Goal: Information Seeking & Learning: Learn about a topic

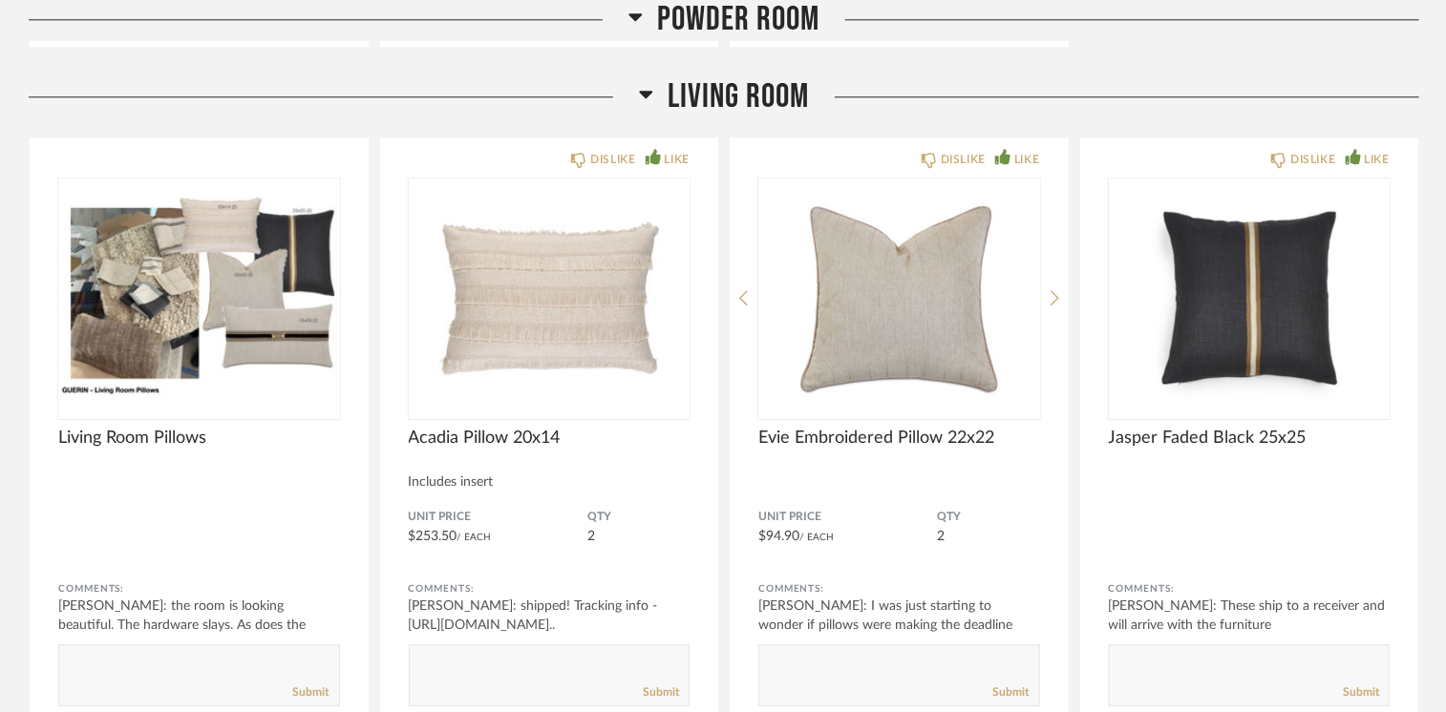
scroll to position [2483, 0]
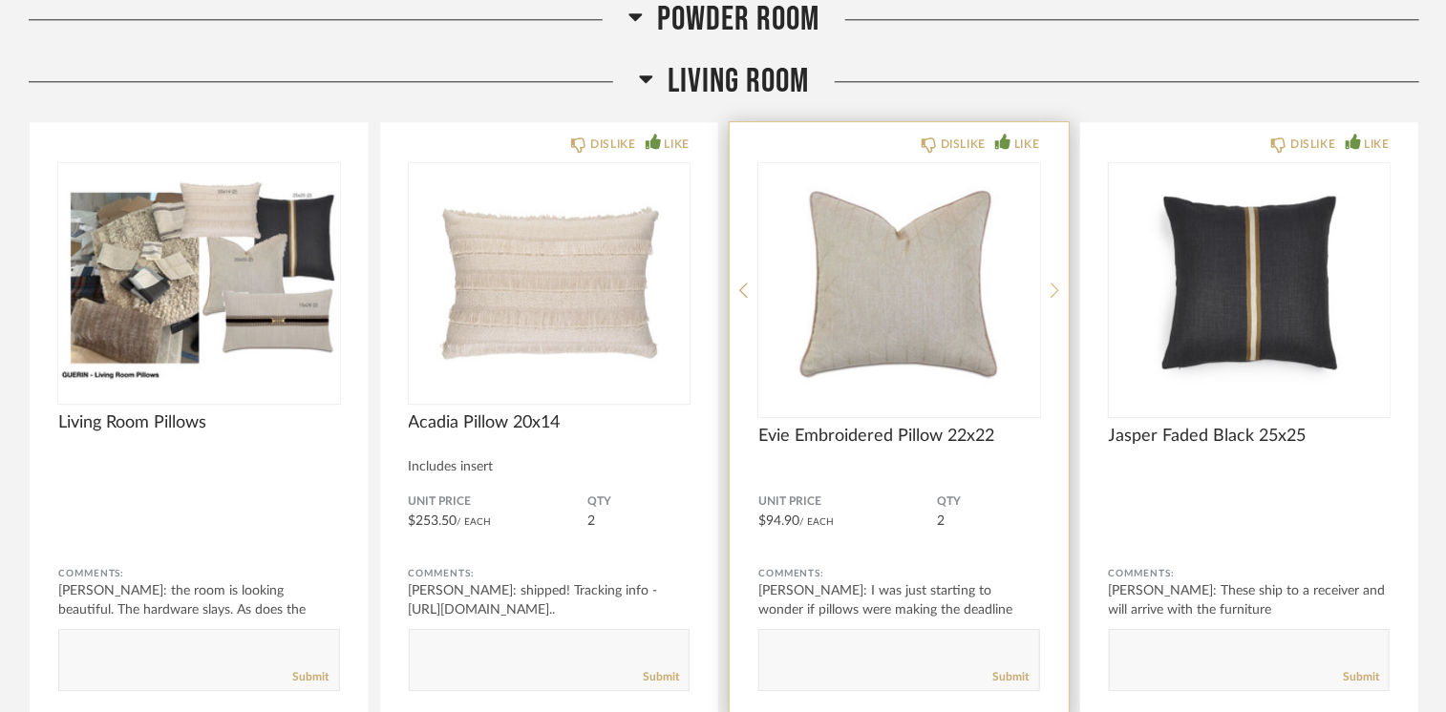
click at [1054, 286] on icon at bounding box center [1054, 290] width 9 height 17
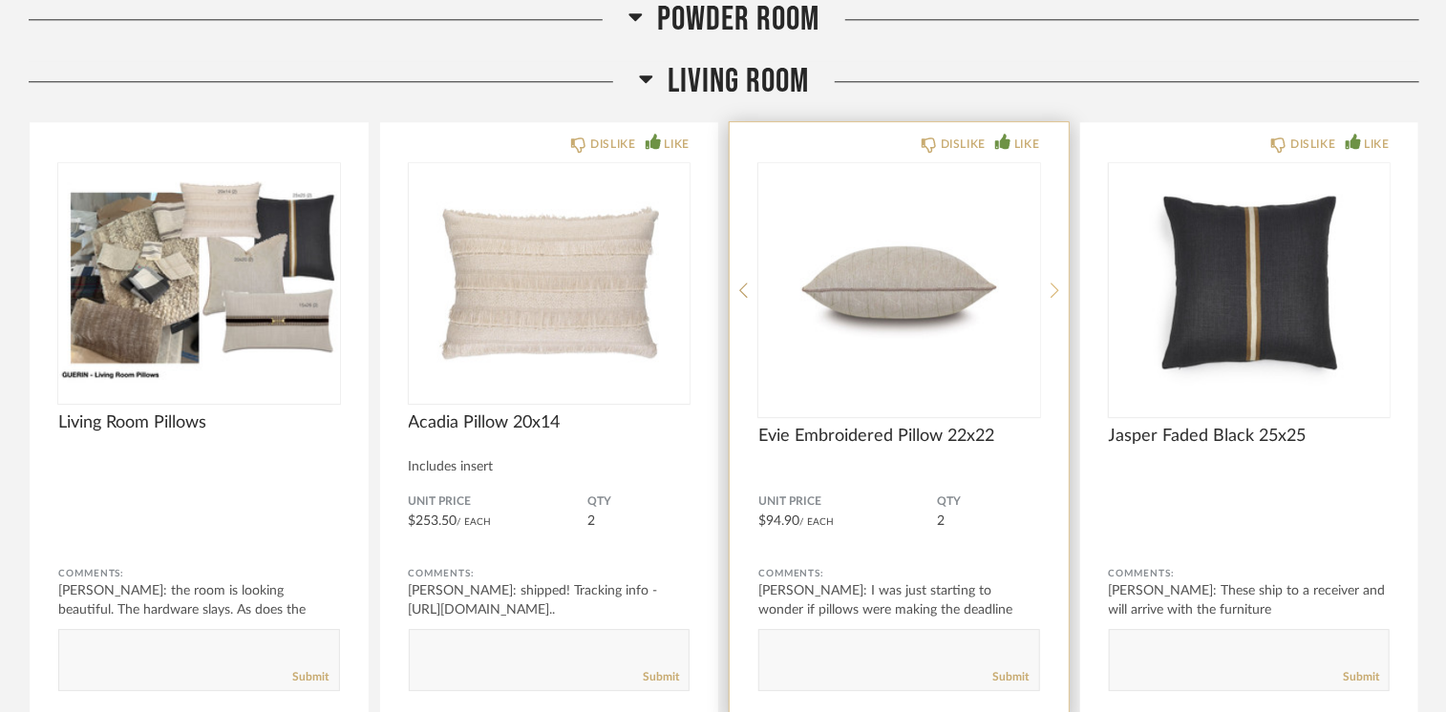
click at [1054, 286] on icon at bounding box center [1054, 290] width 9 height 17
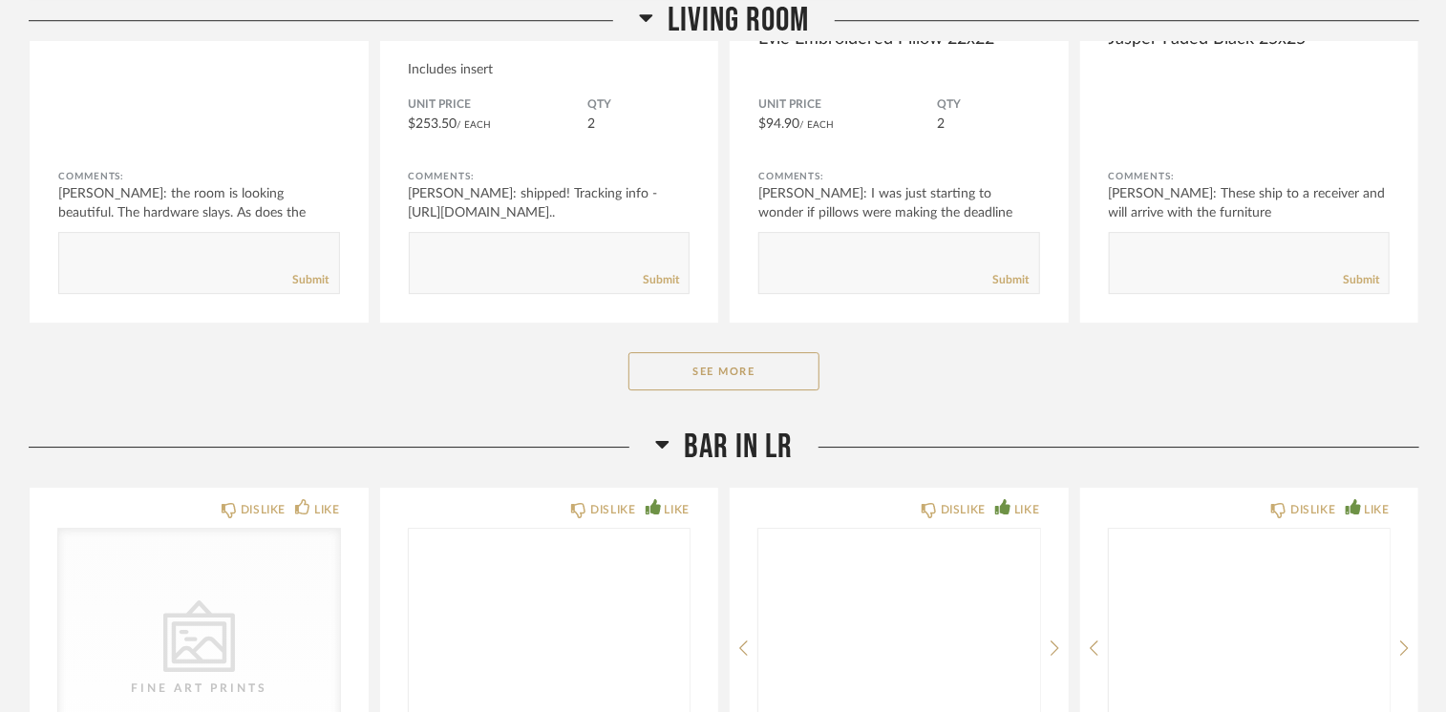
scroll to position [2960, 0]
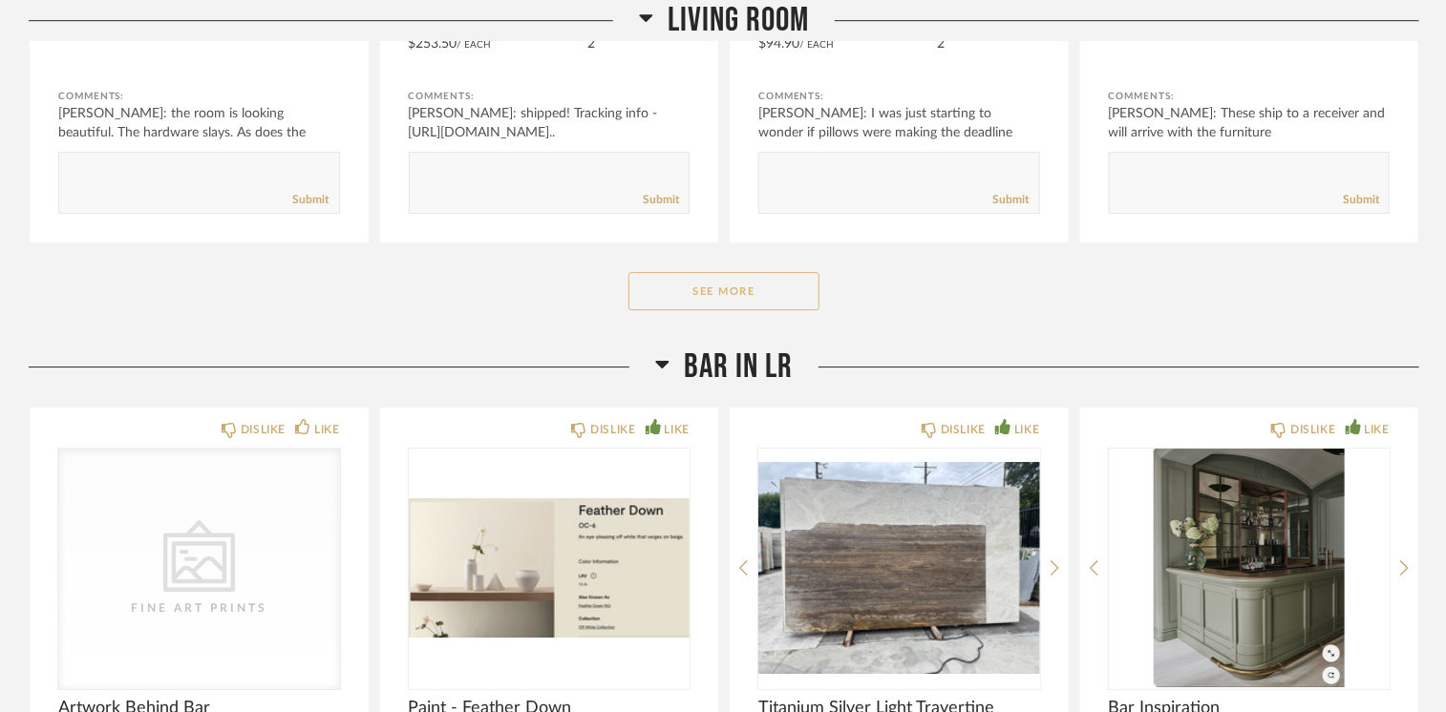
click at [747, 289] on button "See More" at bounding box center [723, 291] width 191 height 38
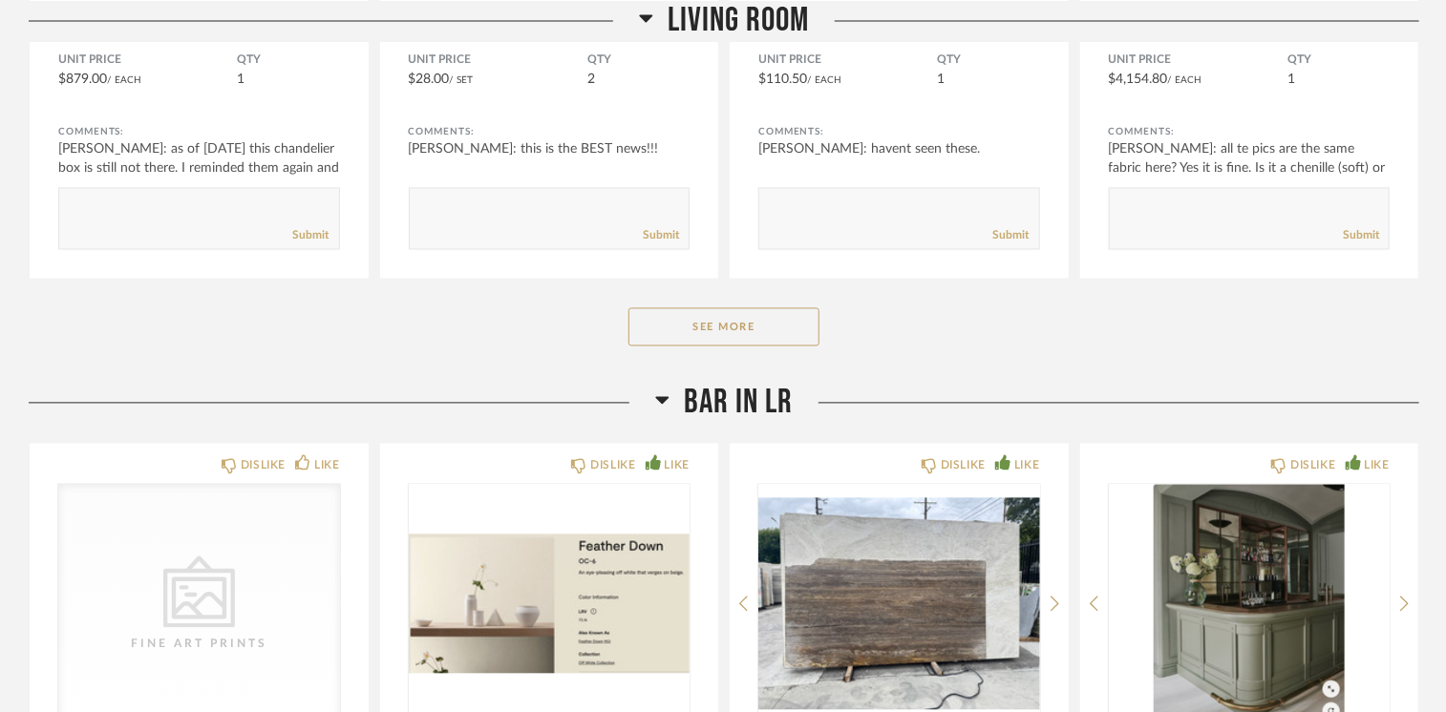
scroll to position [5443, 0]
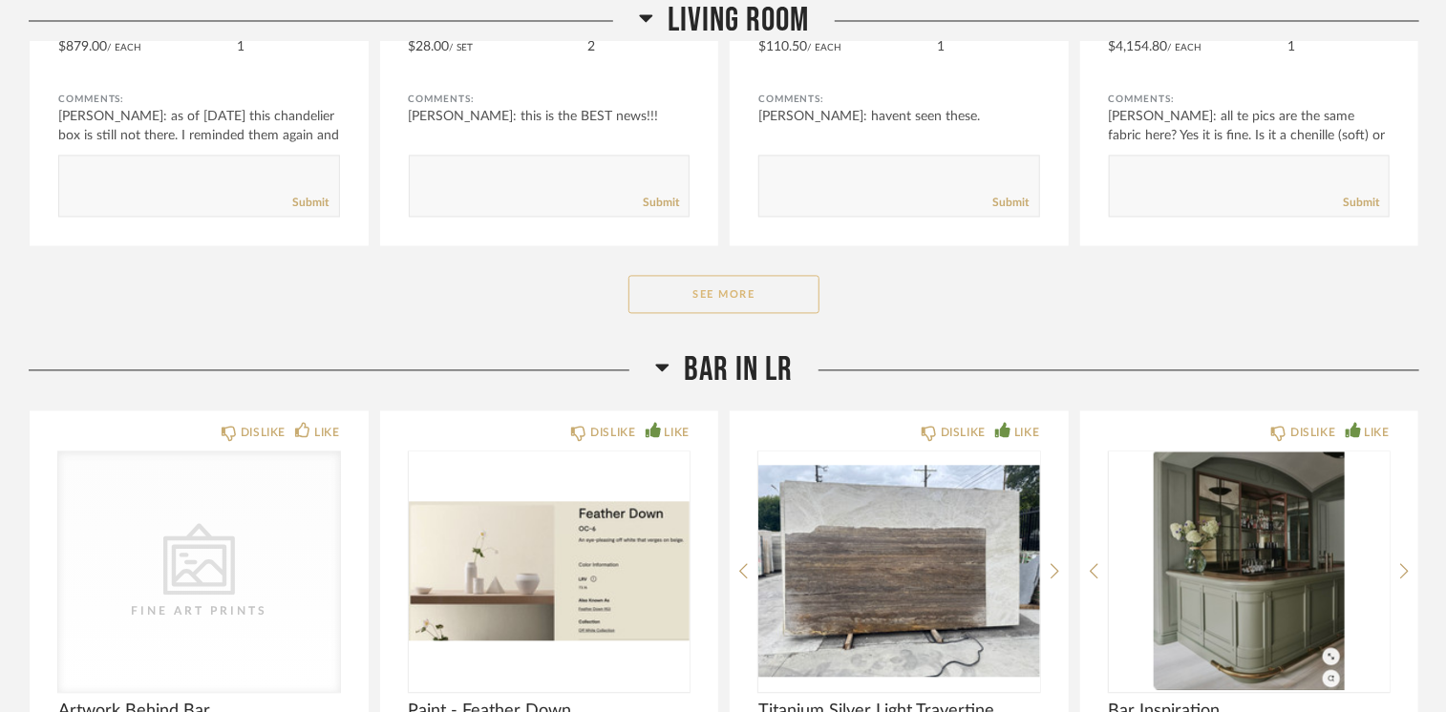
click at [765, 286] on button "See More" at bounding box center [723, 294] width 191 height 38
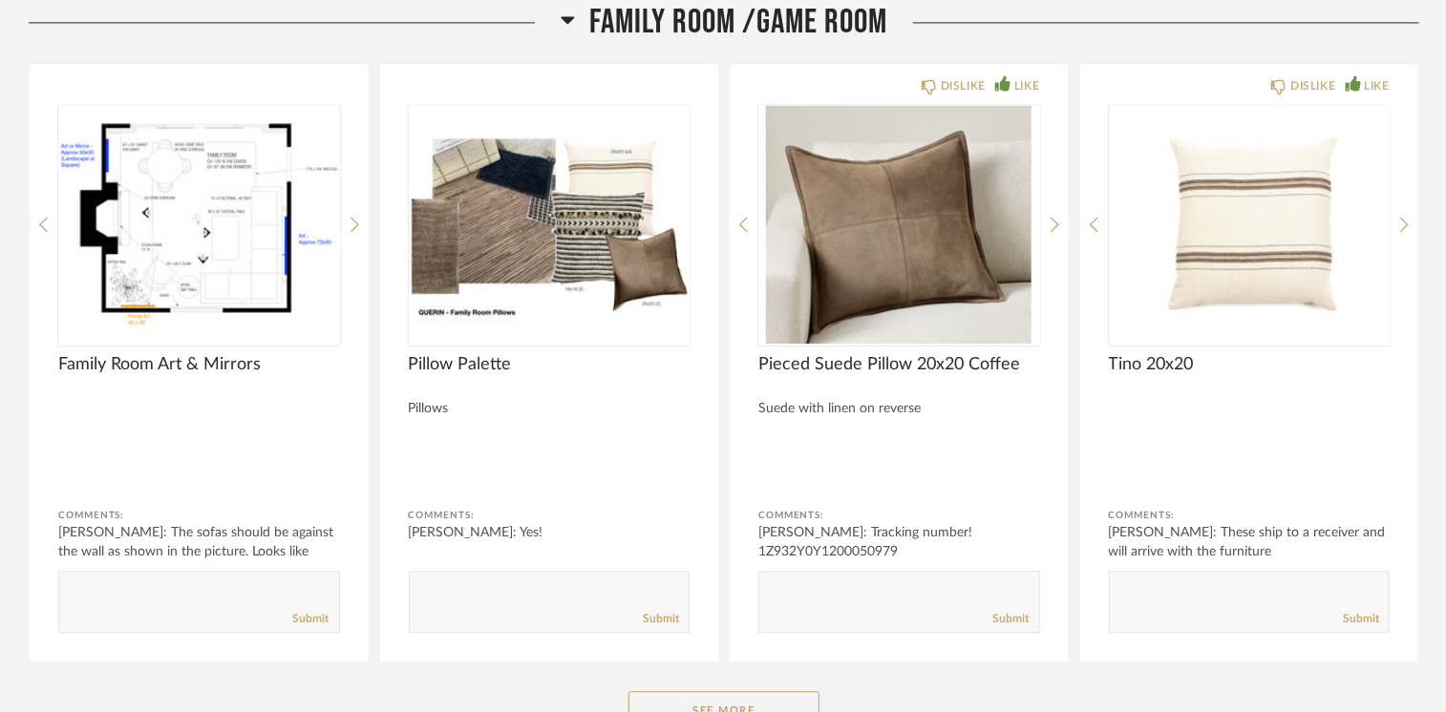
scroll to position [9740, 0]
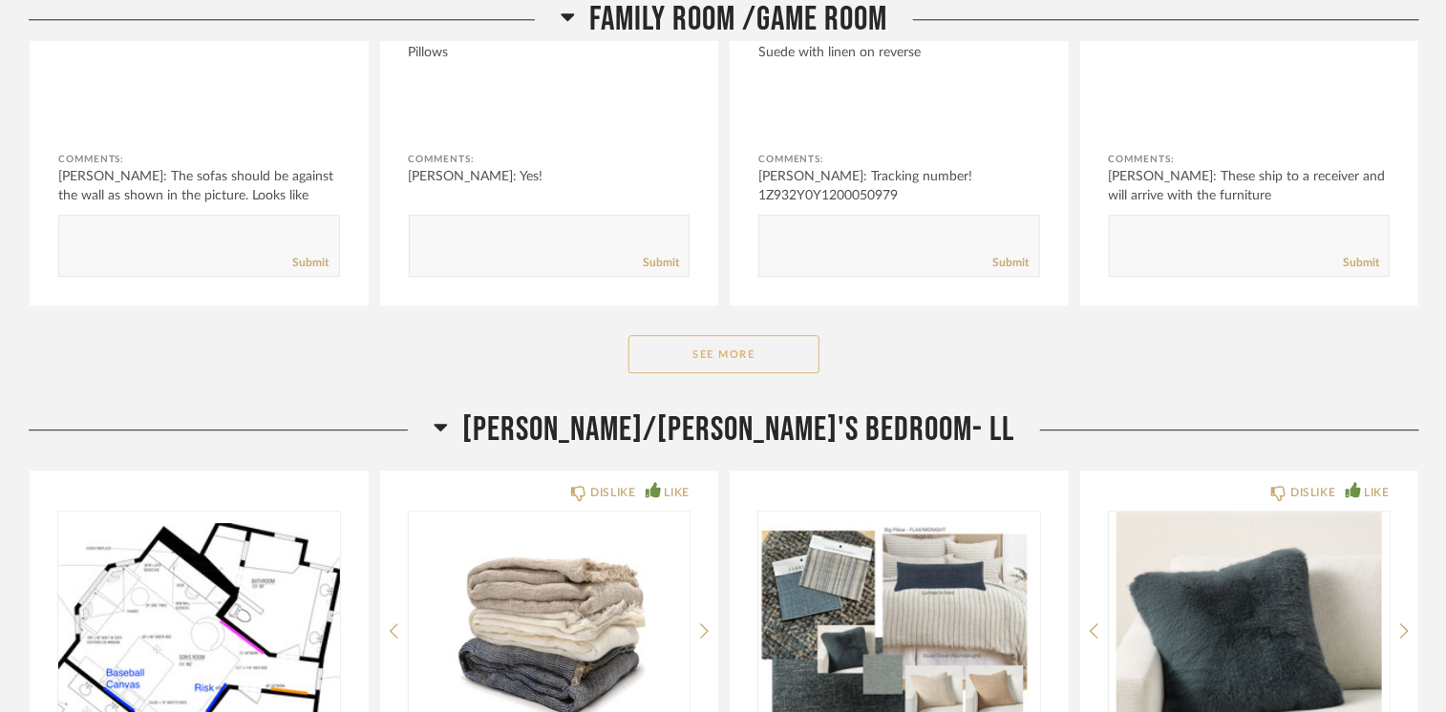
click at [749, 341] on button "See More" at bounding box center [723, 354] width 191 height 38
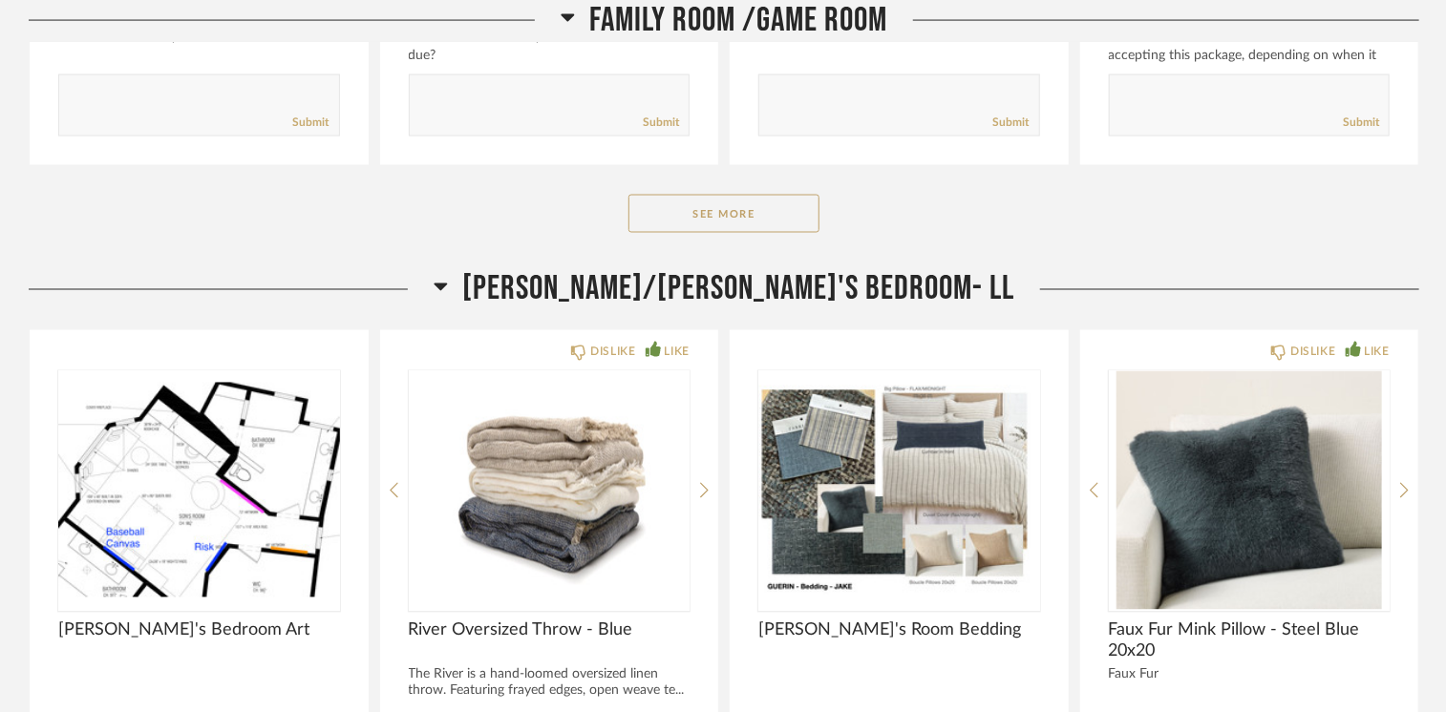
scroll to position [12413, 0]
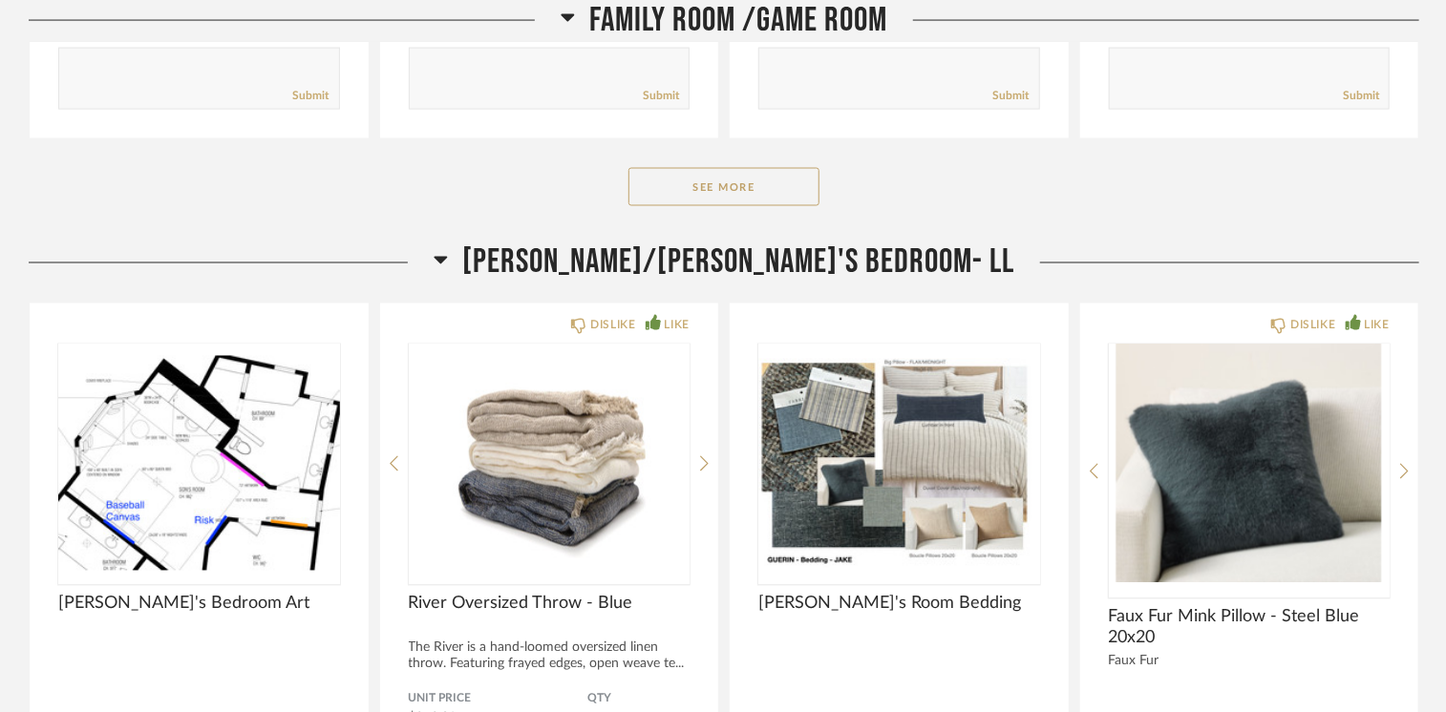
click at [742, 183] on button "See More" at bounding box center [723, 187] width 191 height 38
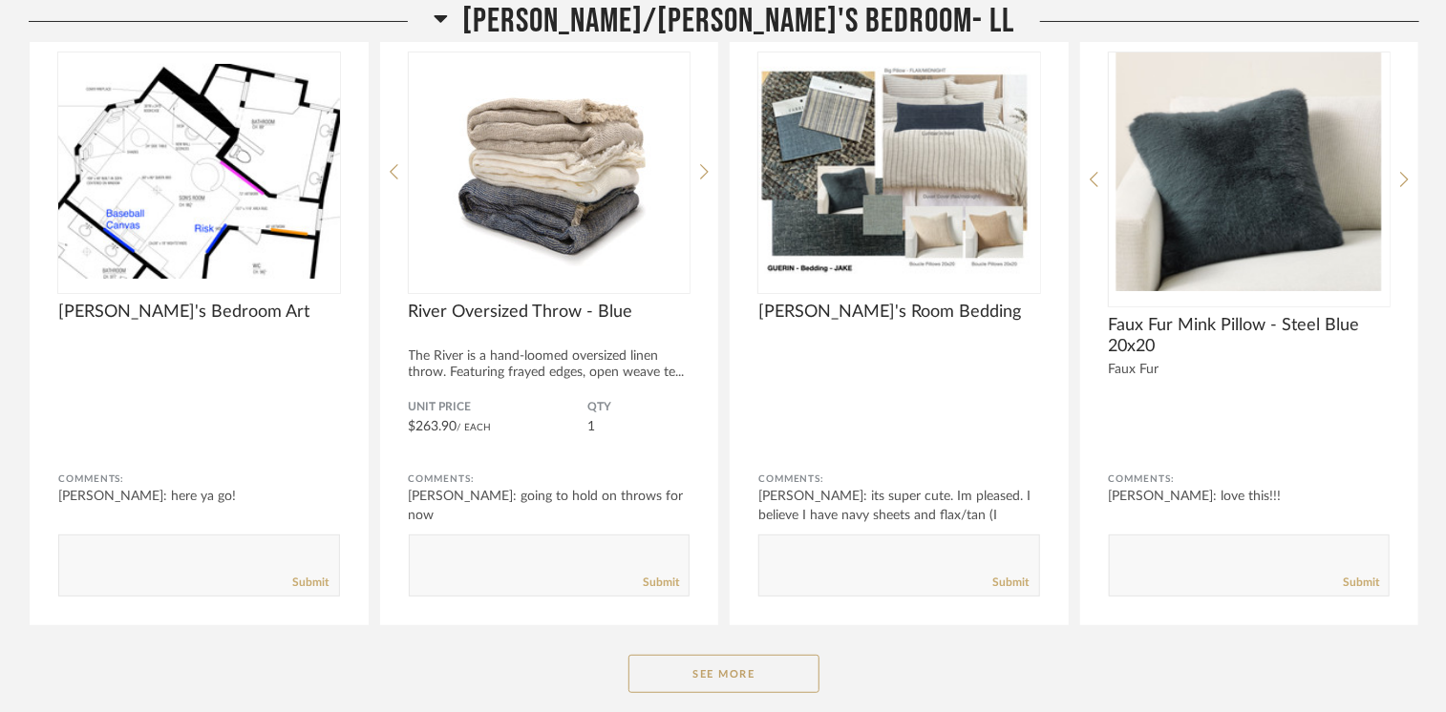
scroll to position [14896, 0]
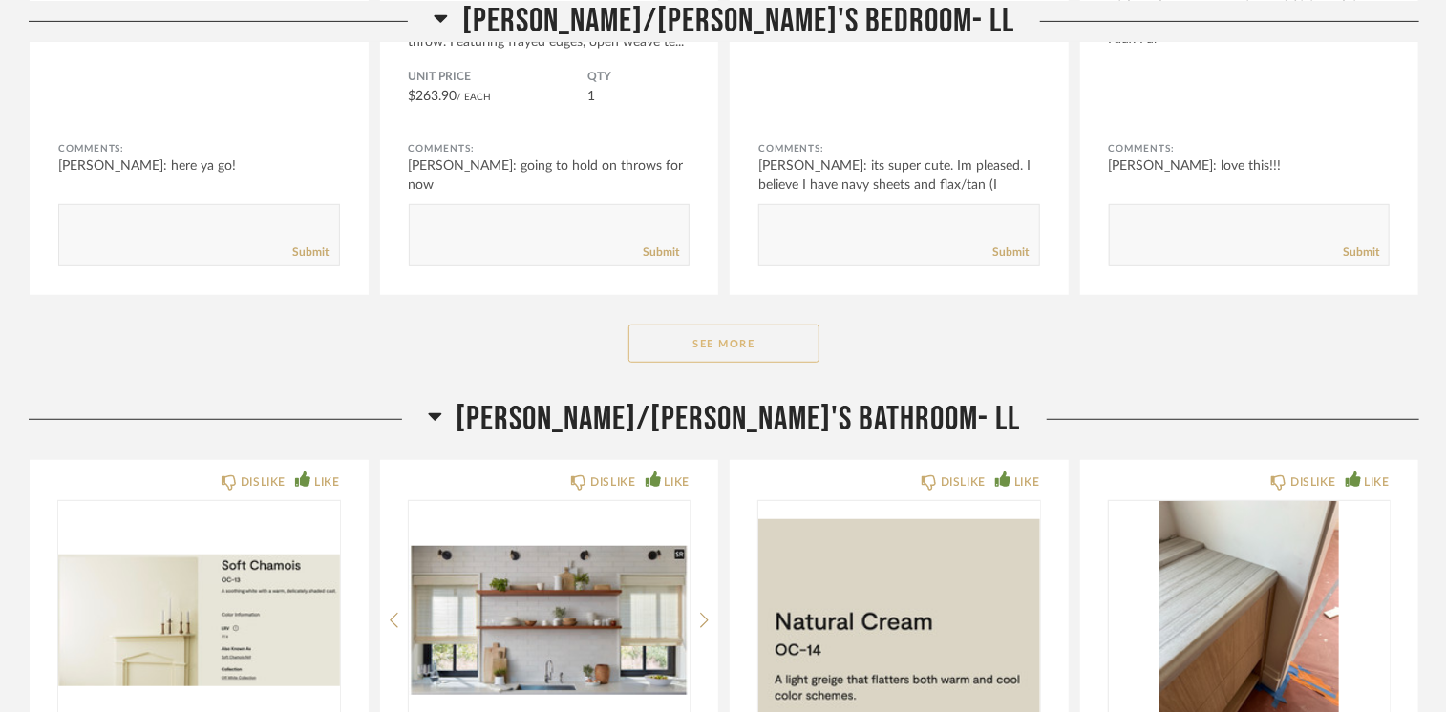
click at [695, 328] on button "See More" at bounding box center [723, 344] width 191 height 38
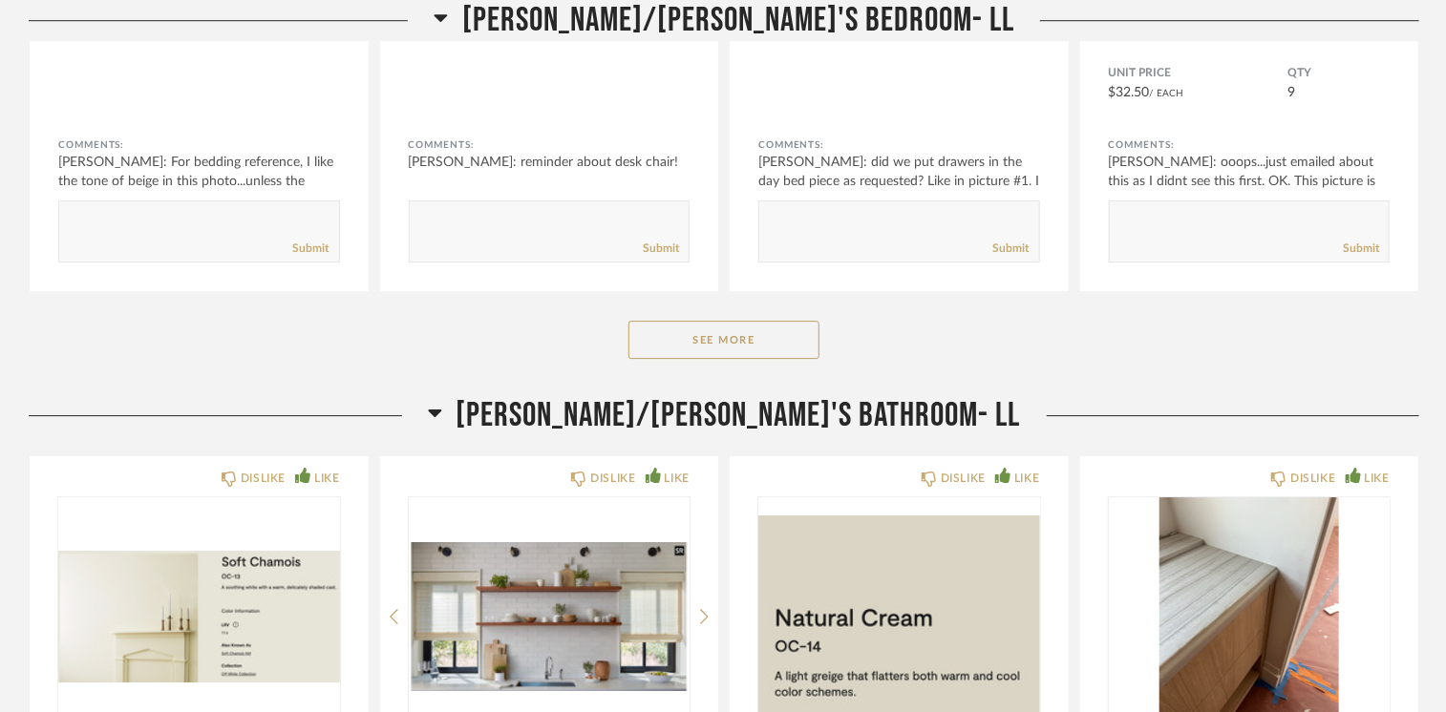
scroll to position [17379, 0]
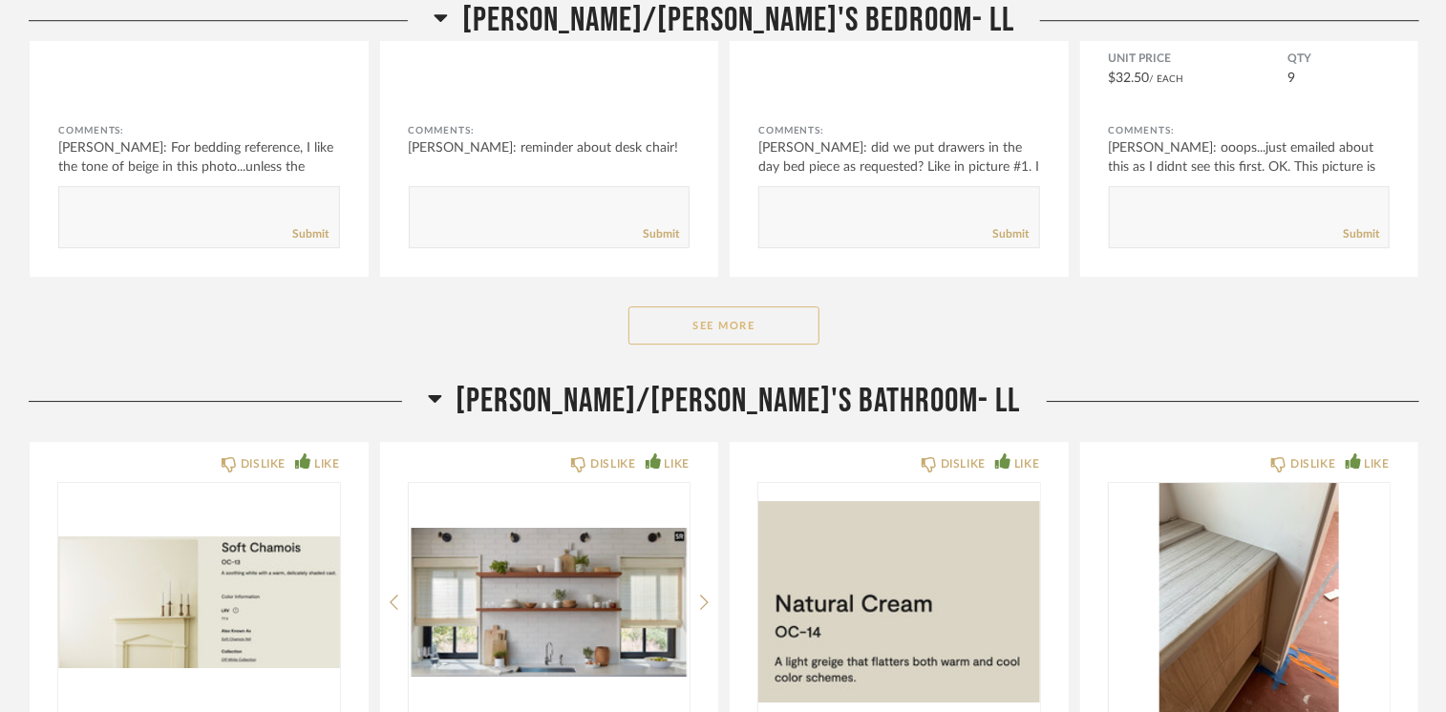
click at [756, 309] on button "See More" at bounding box center [723, 326] width 191 height 38
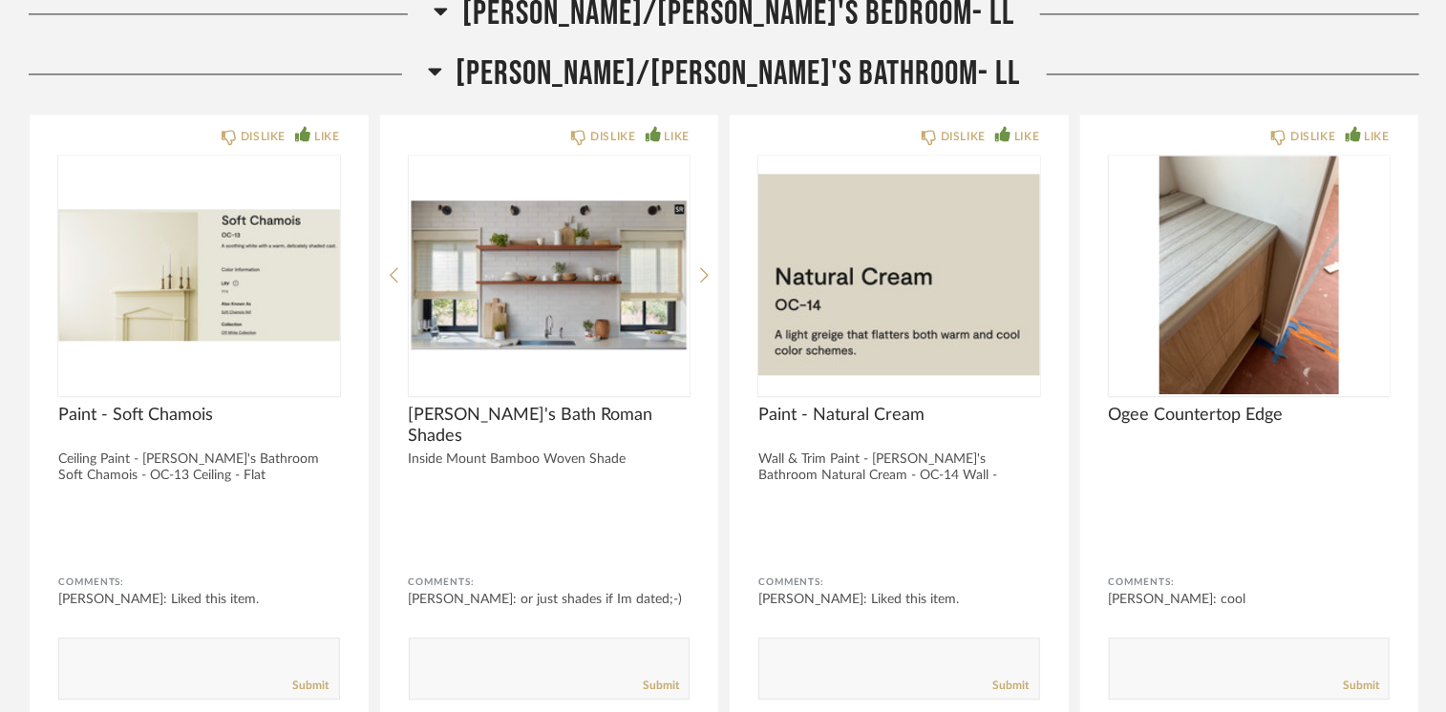
scroll to position [20434, 0]
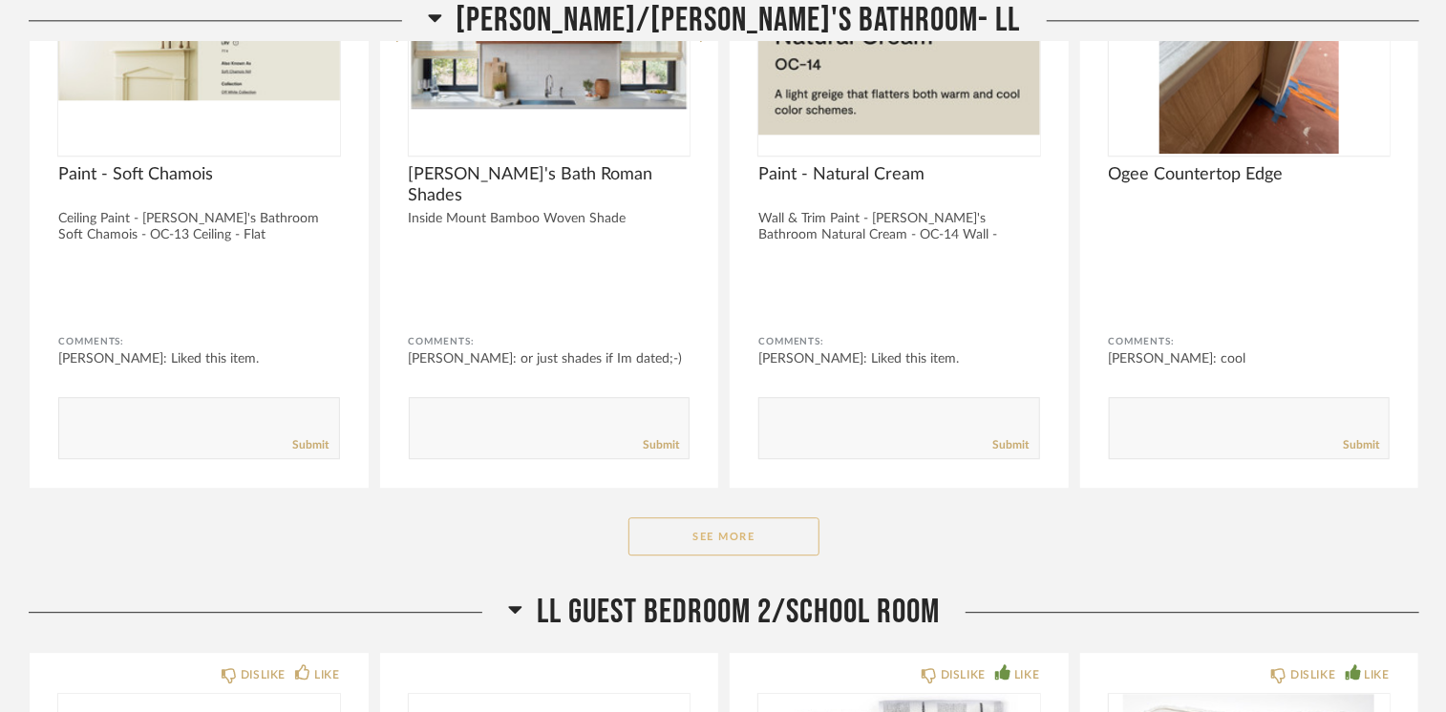
click at [759, 518] on button "See More" at bounding box center [723, 537] width 191 height 38
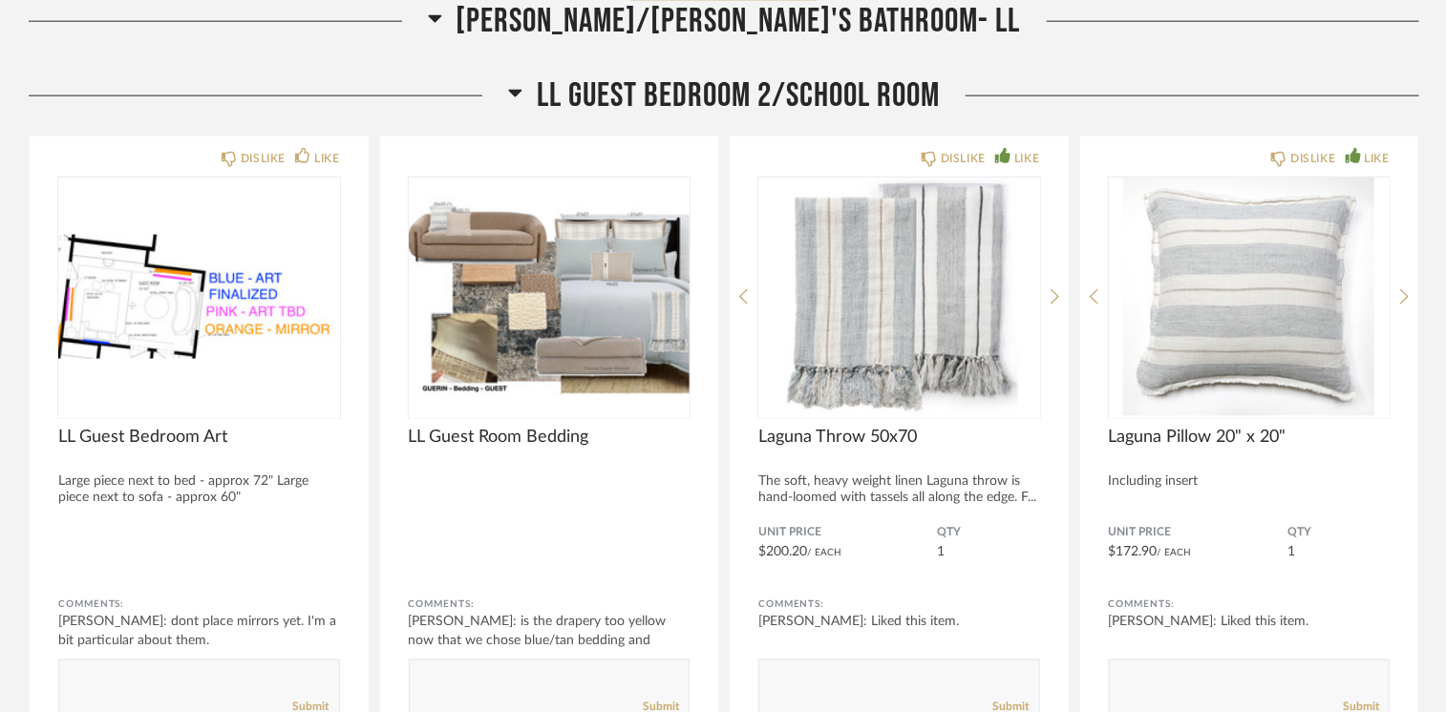
scroll to position [23203, 0]
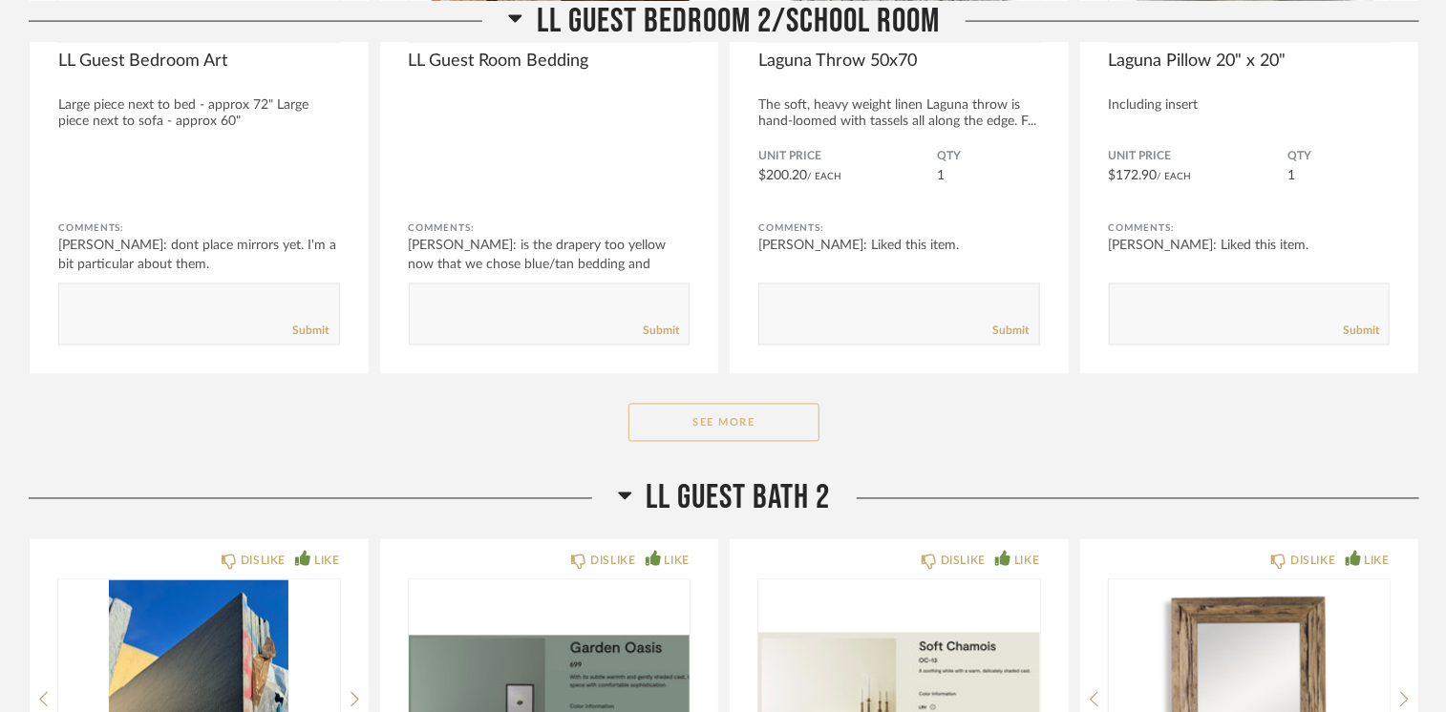
click at [751, 404] on button "See More" at bounding box center [723, 423] width 191 height 38
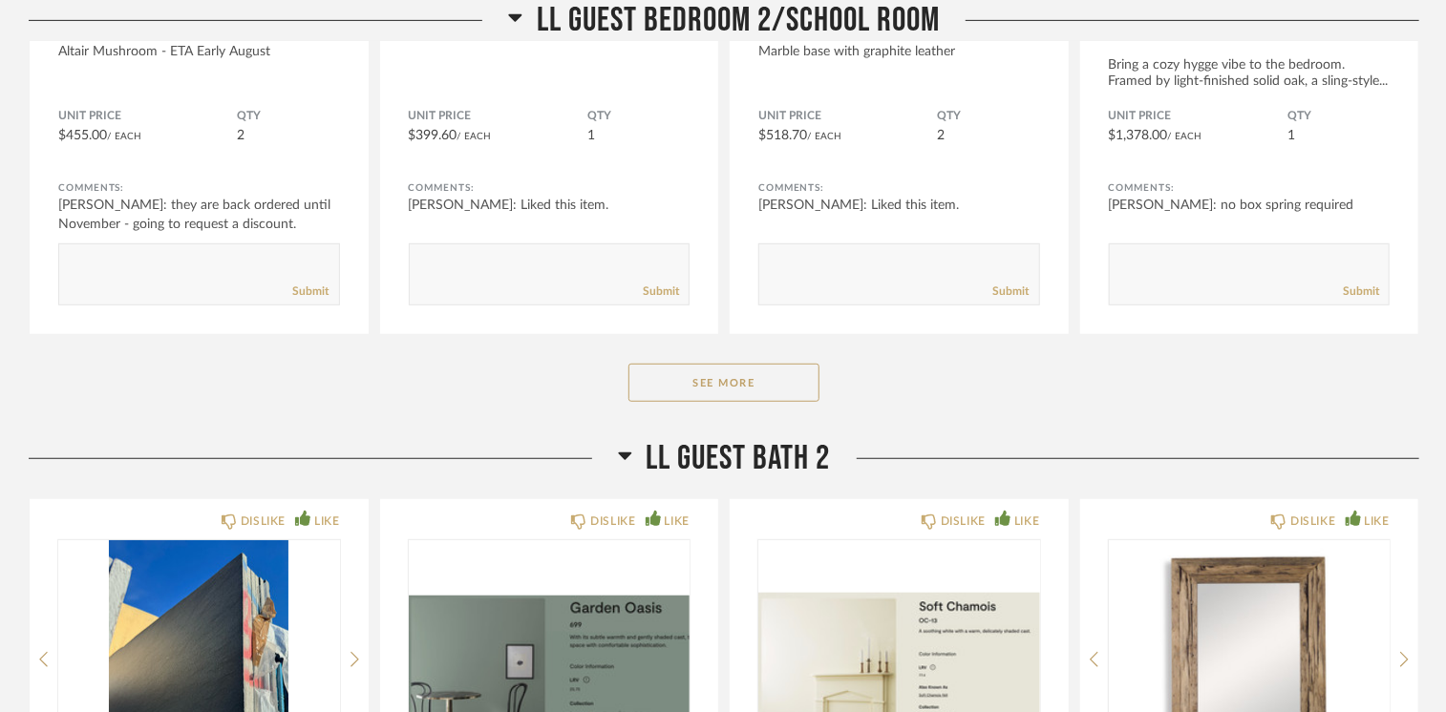
scroll to position [25781, 0]
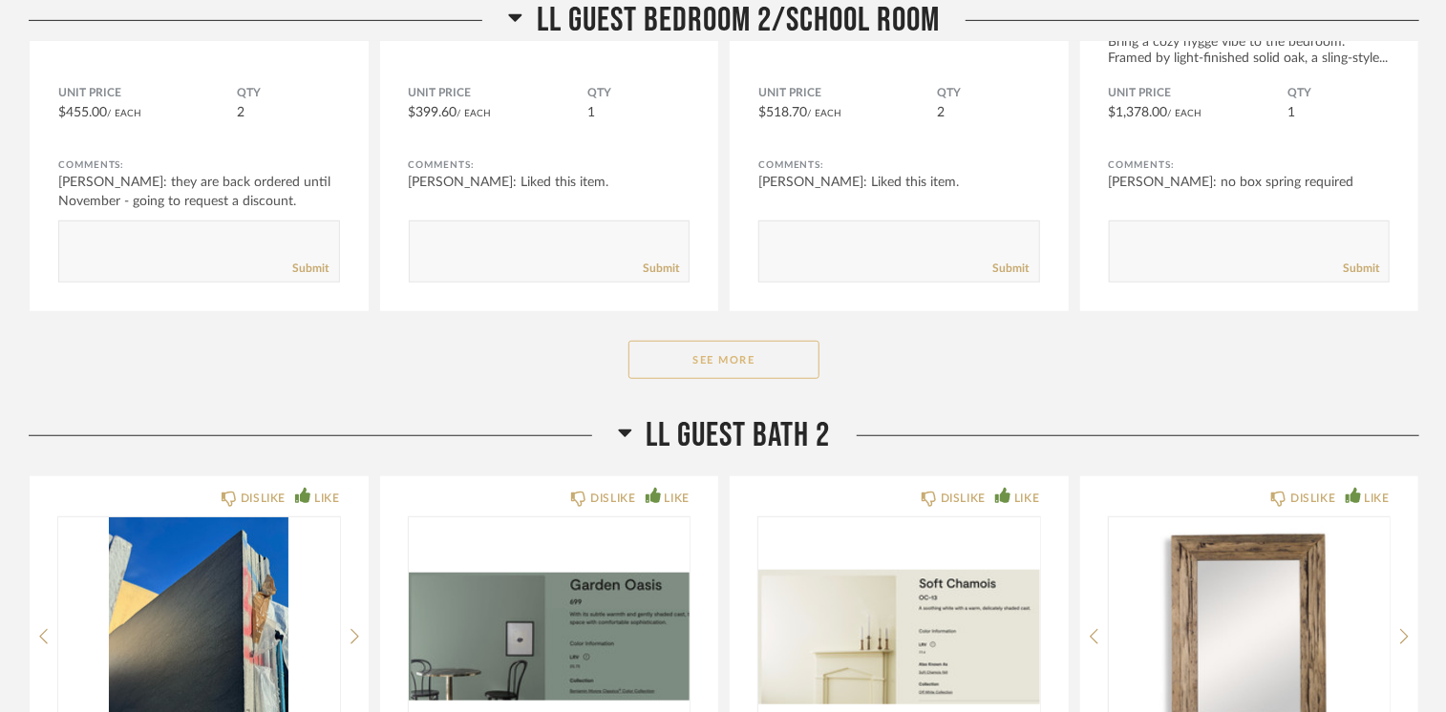
click at [748, 341] on button "See More" at bounding box center [723, 360] width 191 height 38
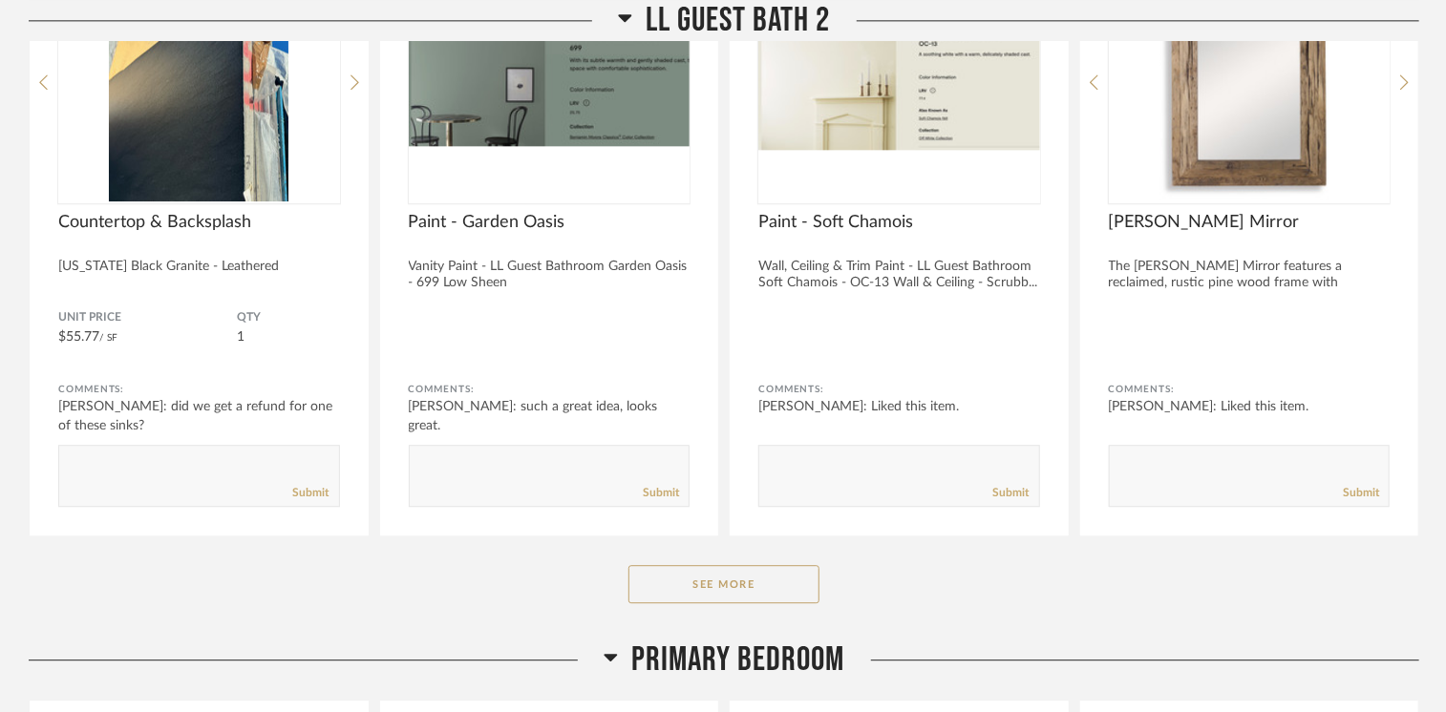
scroll to position [27596, 0]
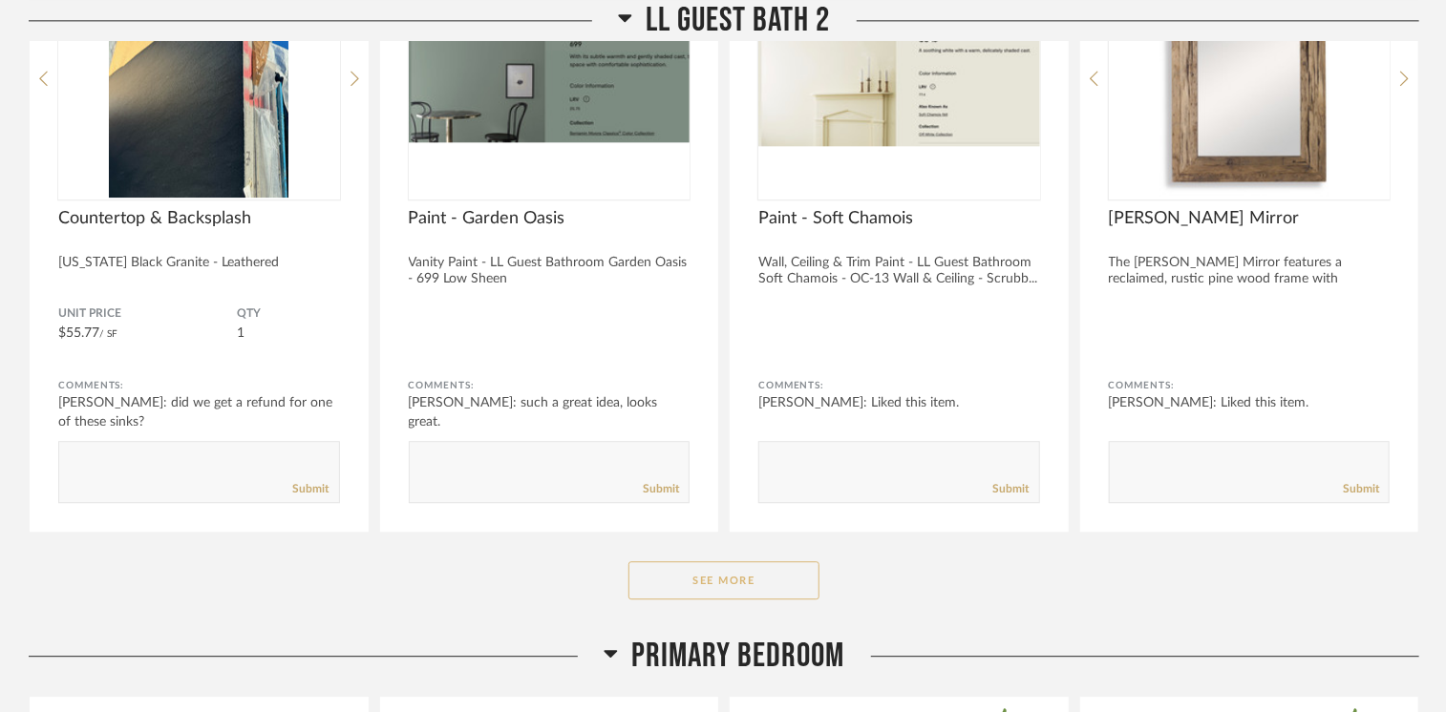
click at [729, 561] on button "See More" at bounding box center [723, 580] width 191 height 38
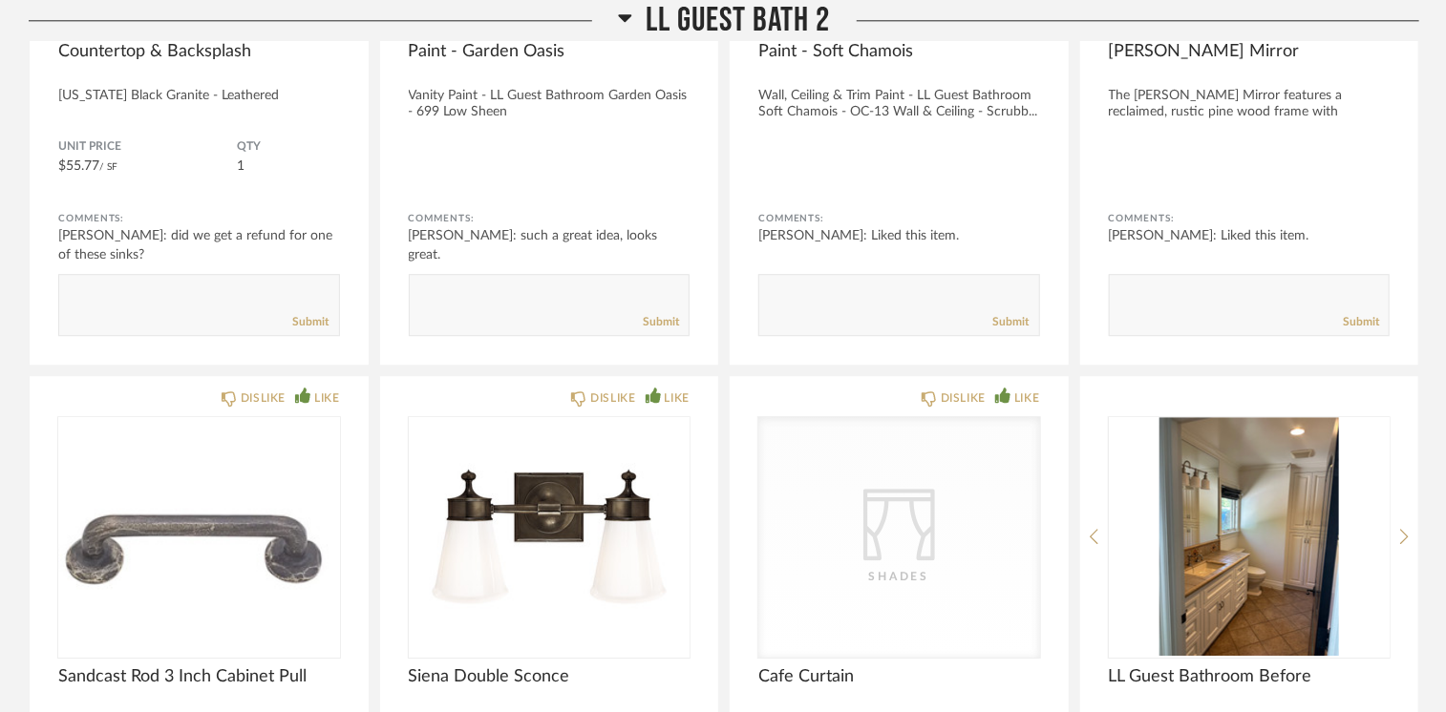
scroll to position [27882, 0]
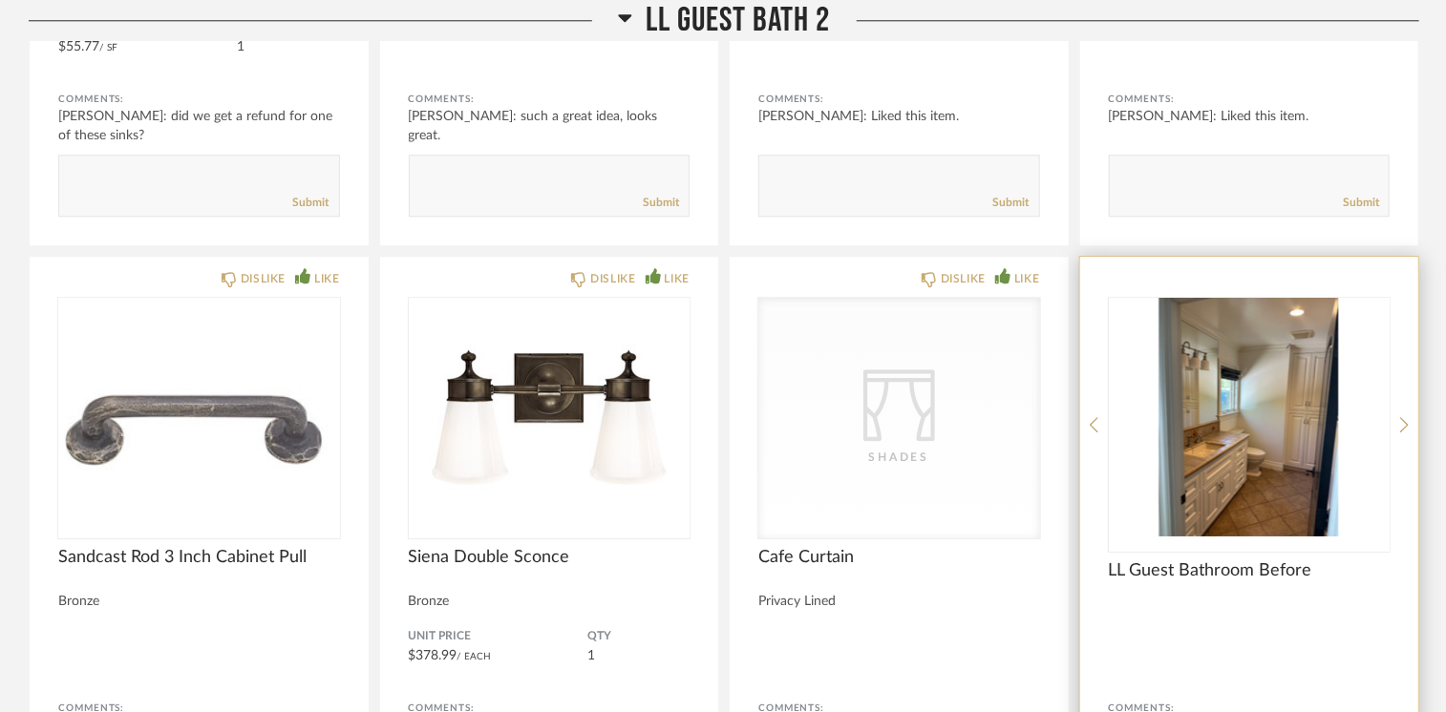
click at [1236, 403] on img "0" at bounding box center [1250, 417] width 282 height 239
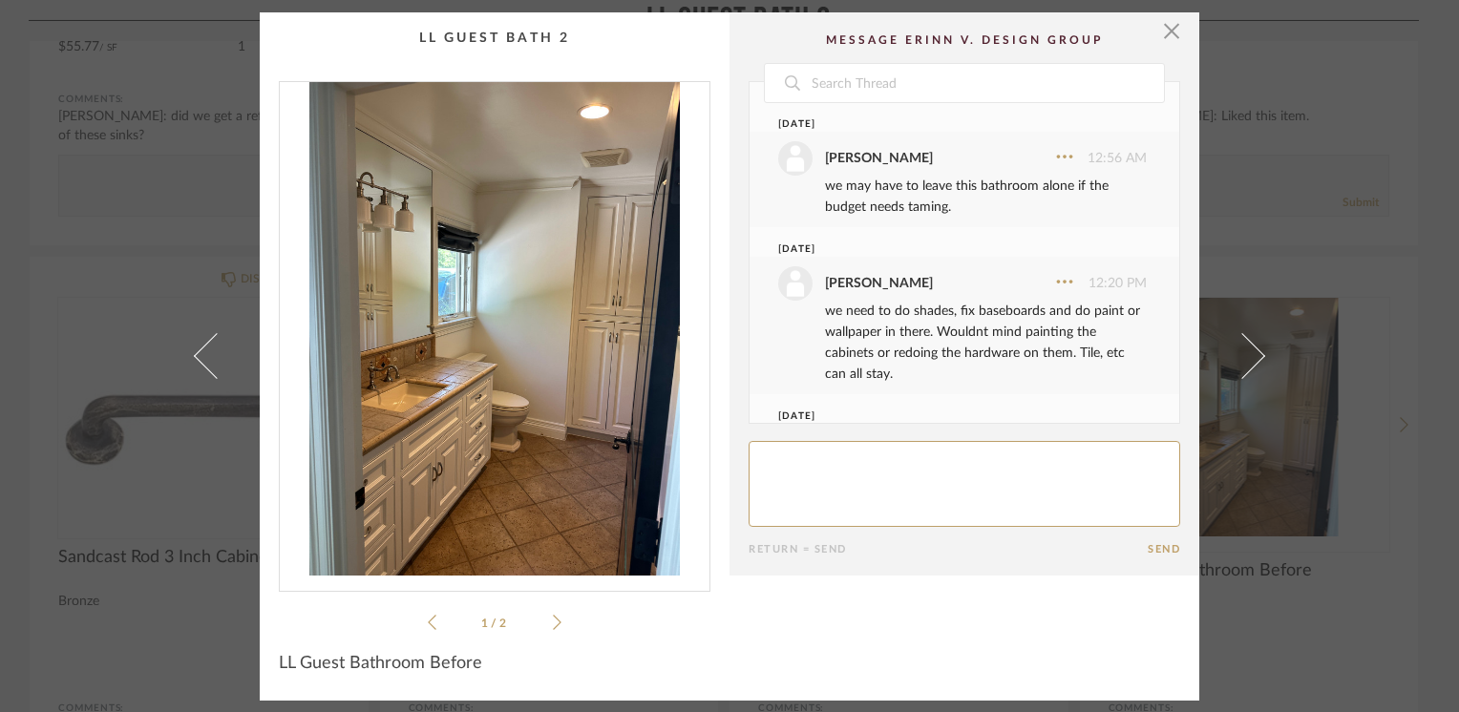
scroll to position [8663, 0]
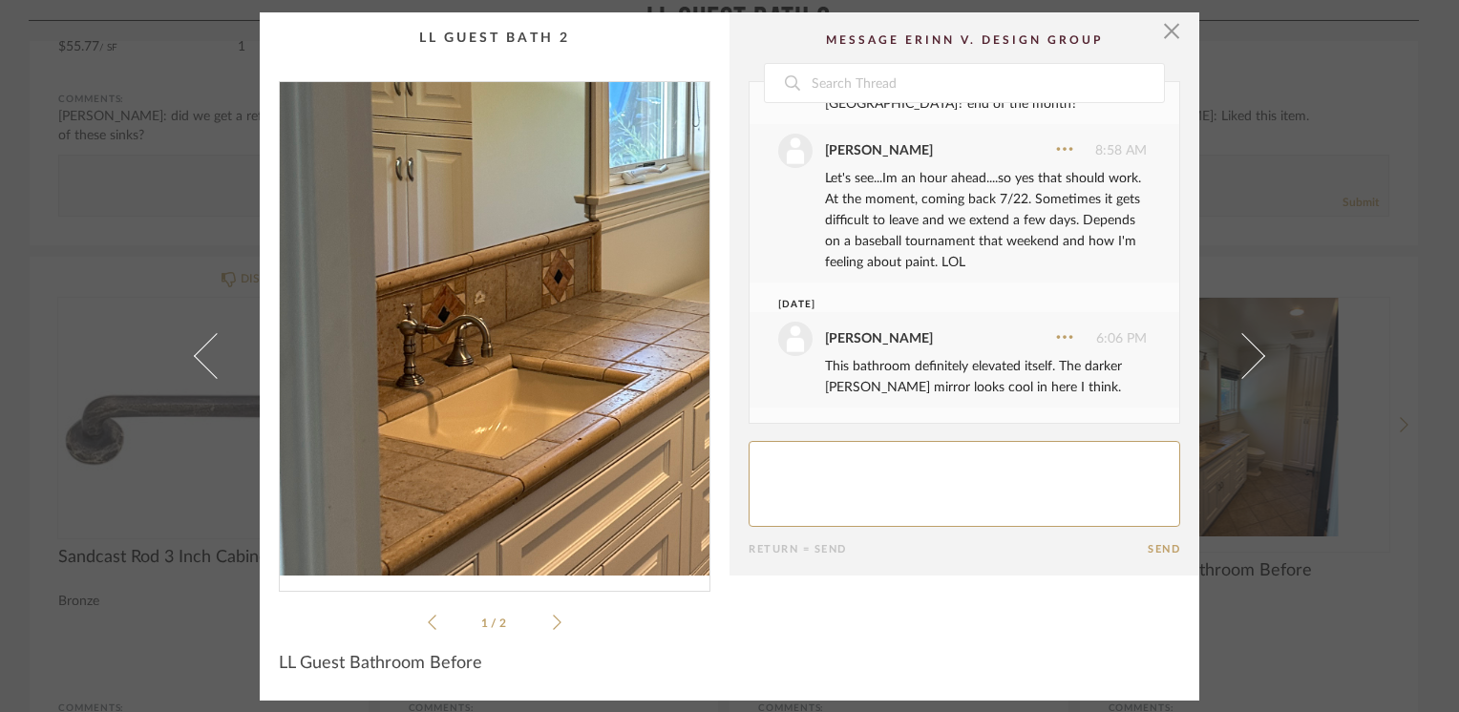
click at [393, 370] on img "0" at bounding box center [495, 329] width 430 height 494
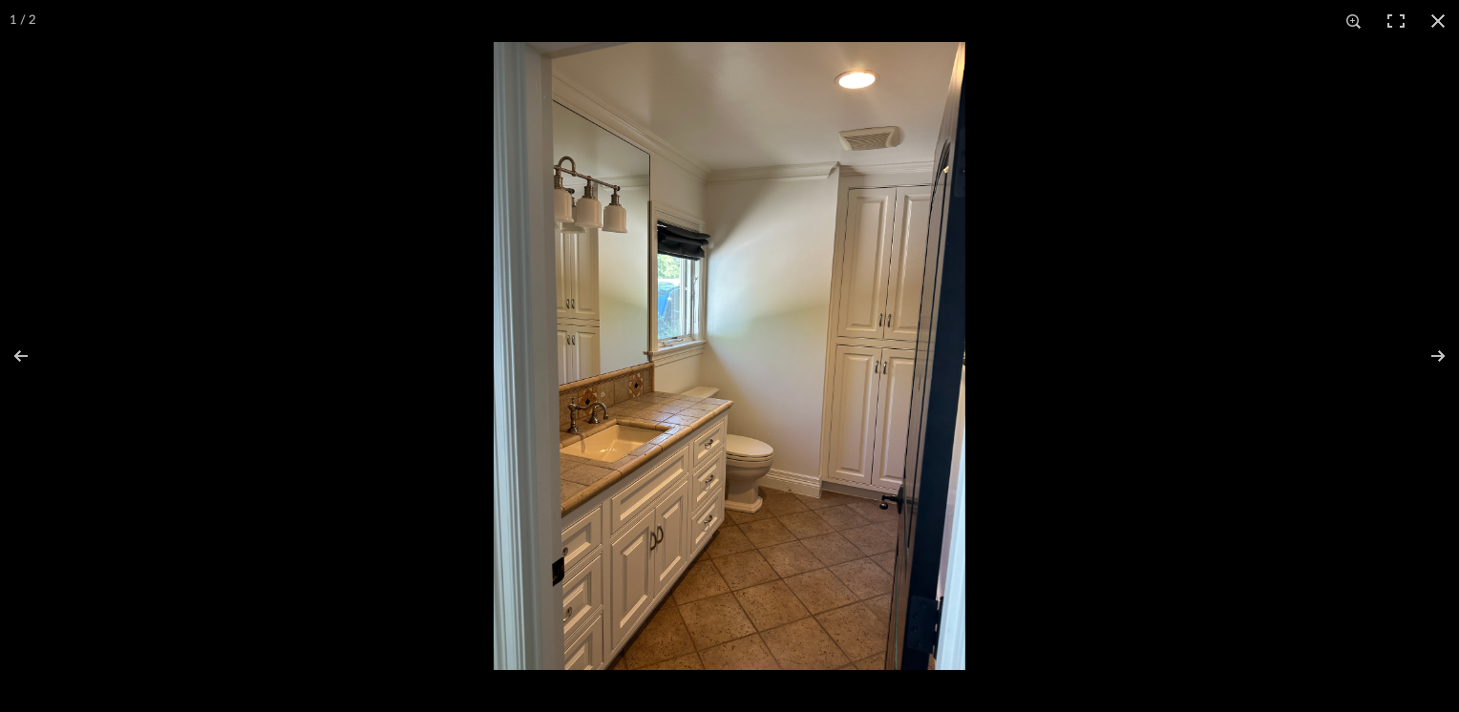
click at [646, 389] on img at bounding box center [730, 356] width 472 height 628
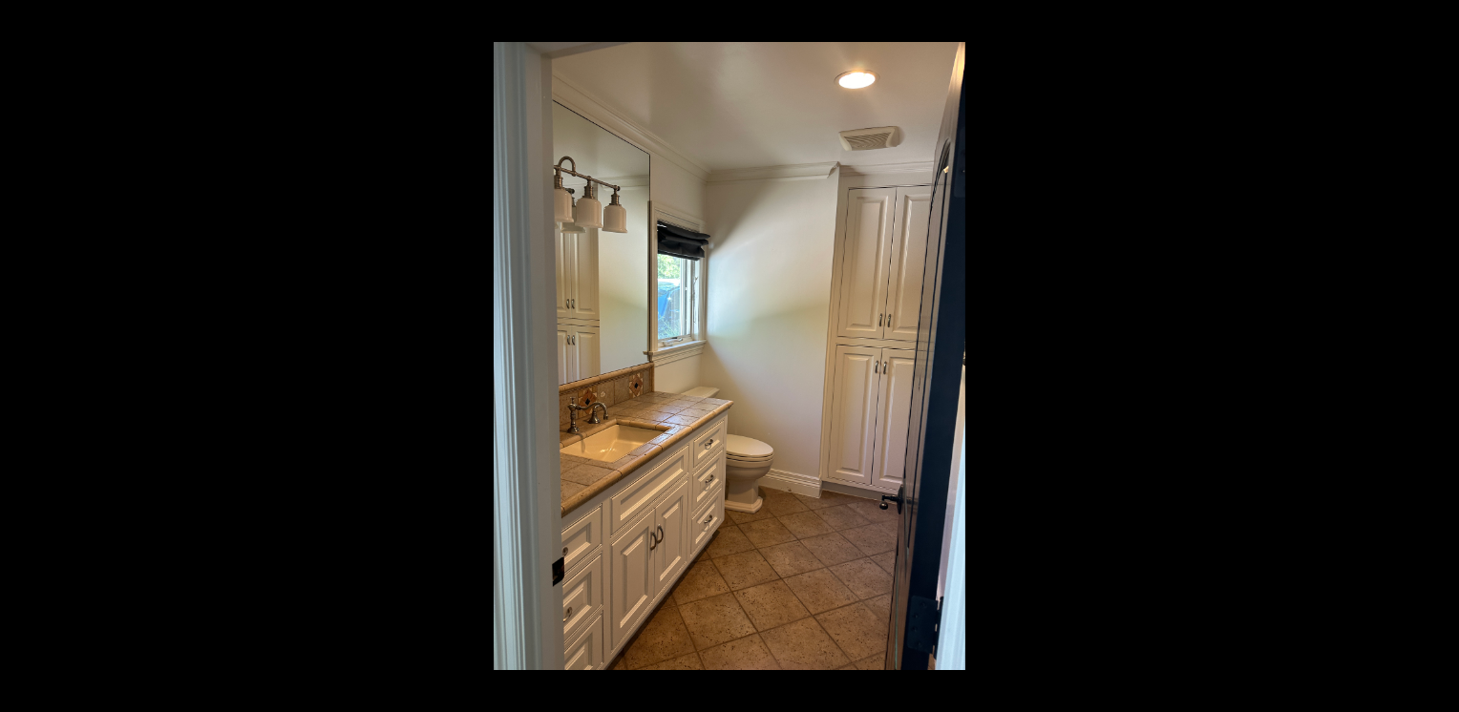
click at [1439, 355] on button at bounding box center [1425, 355] width 67 height 95
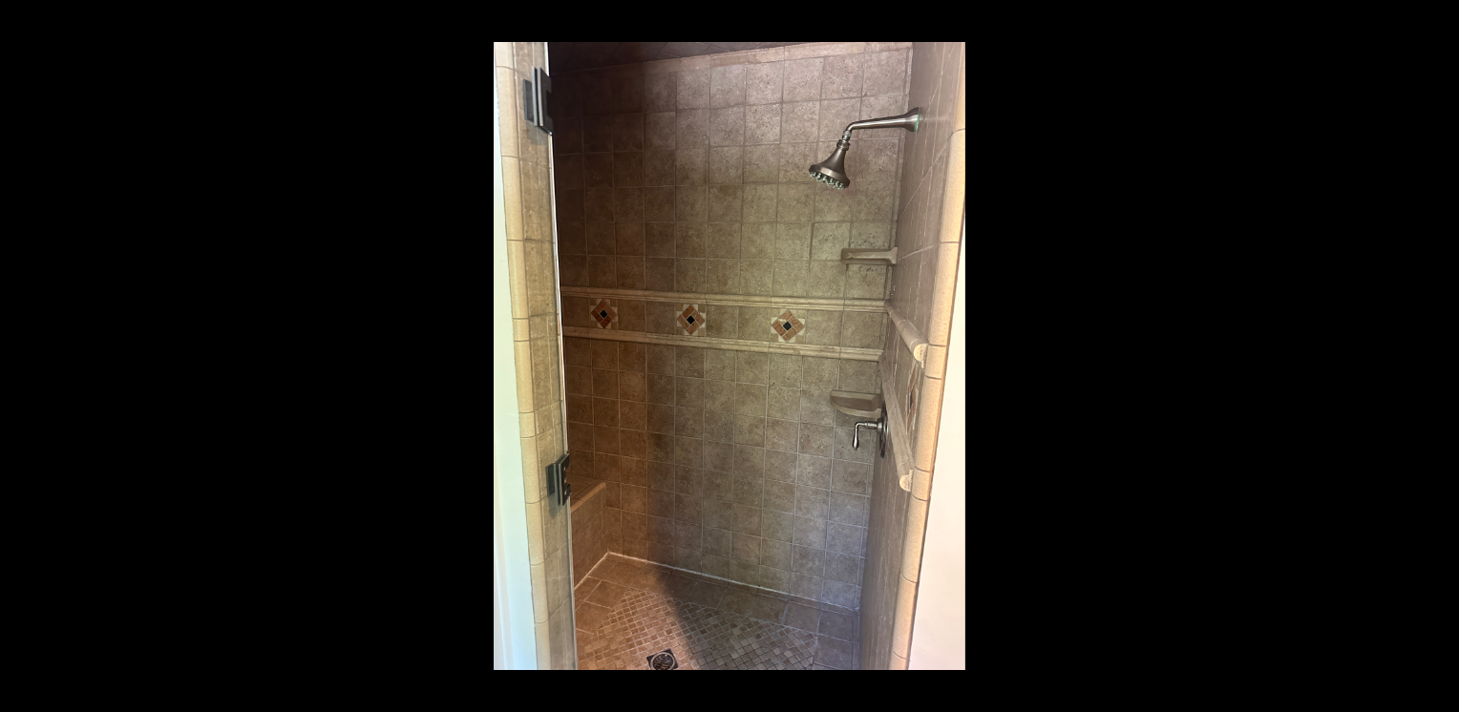
click at [1439, 355] on button at bounding box center [1425, 355] width 67 height 95
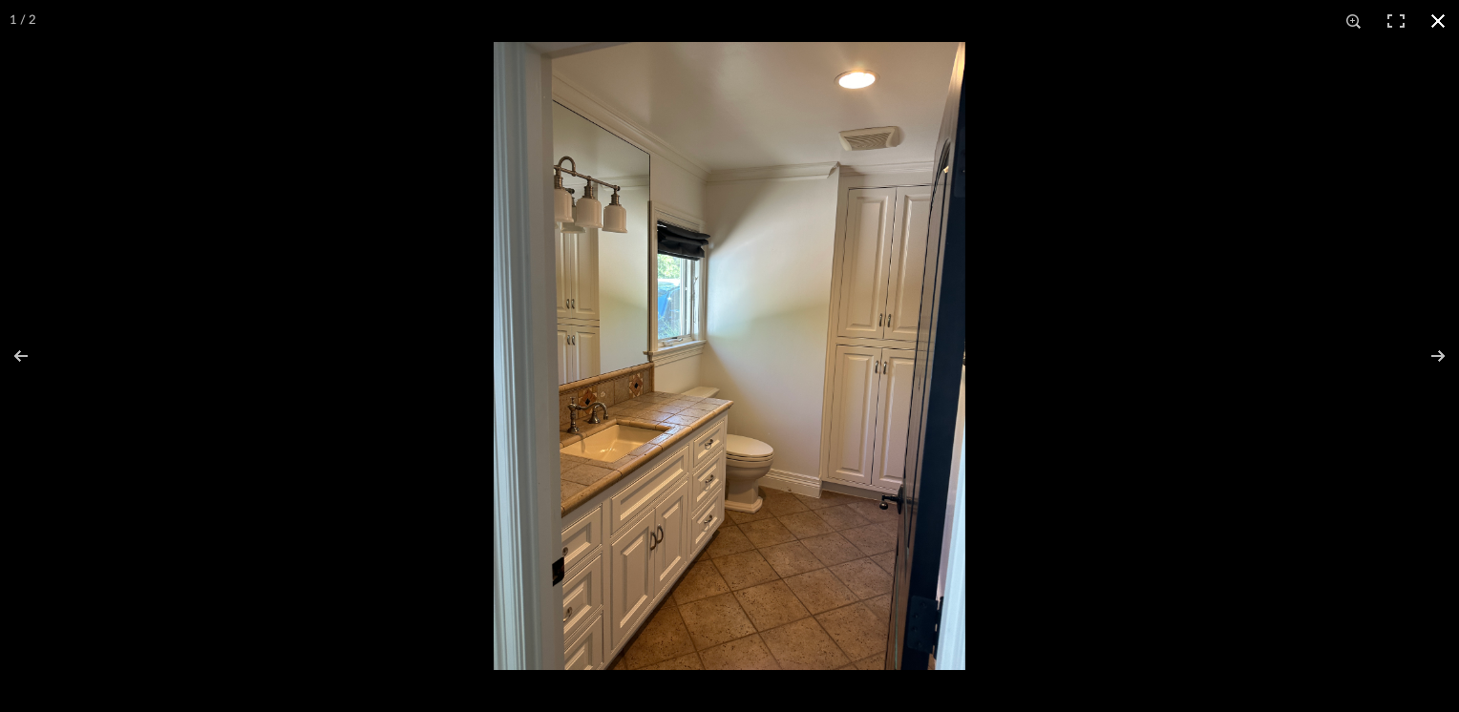
click at [1449, 21] on button at bounding box center [1438, 21] width 42 height 42
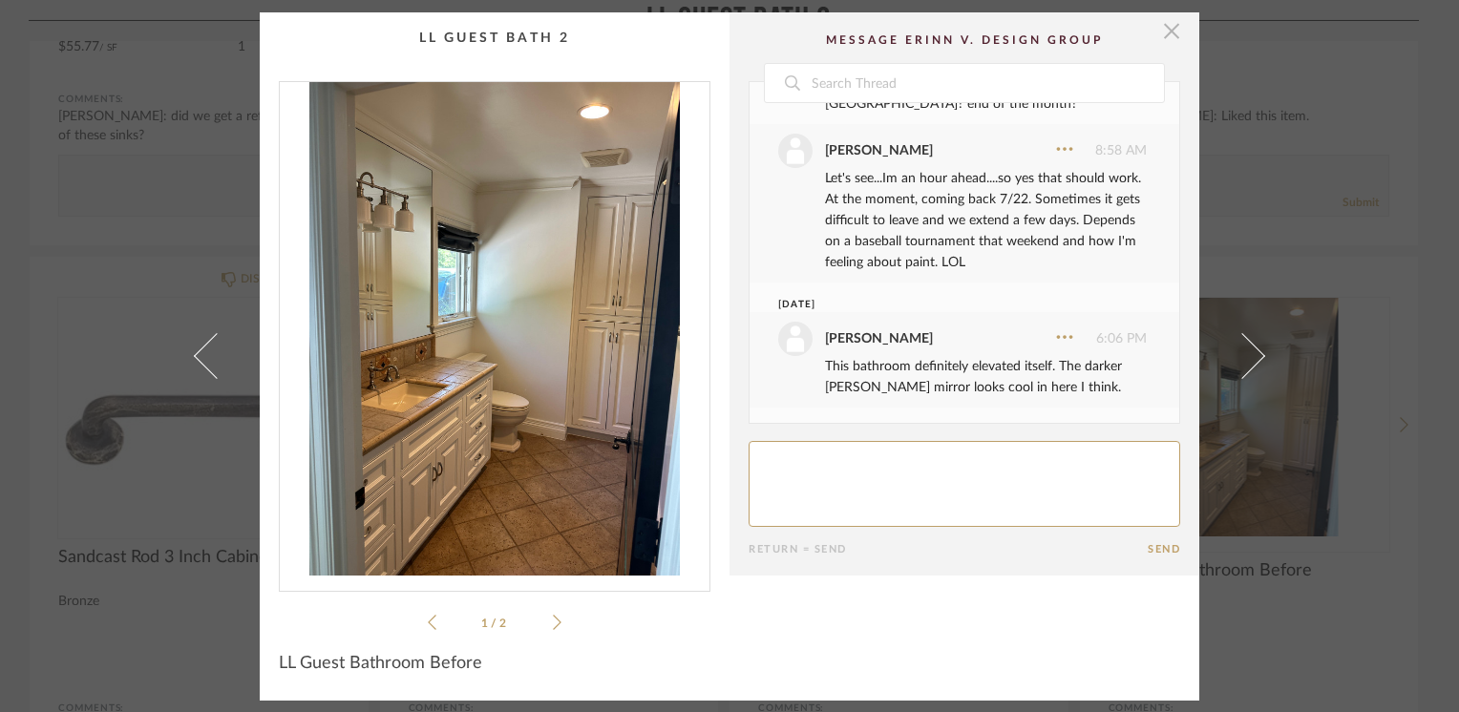
click at [1154, 30] on span "button" at bounding box center [1172, 31] width 38 height 38
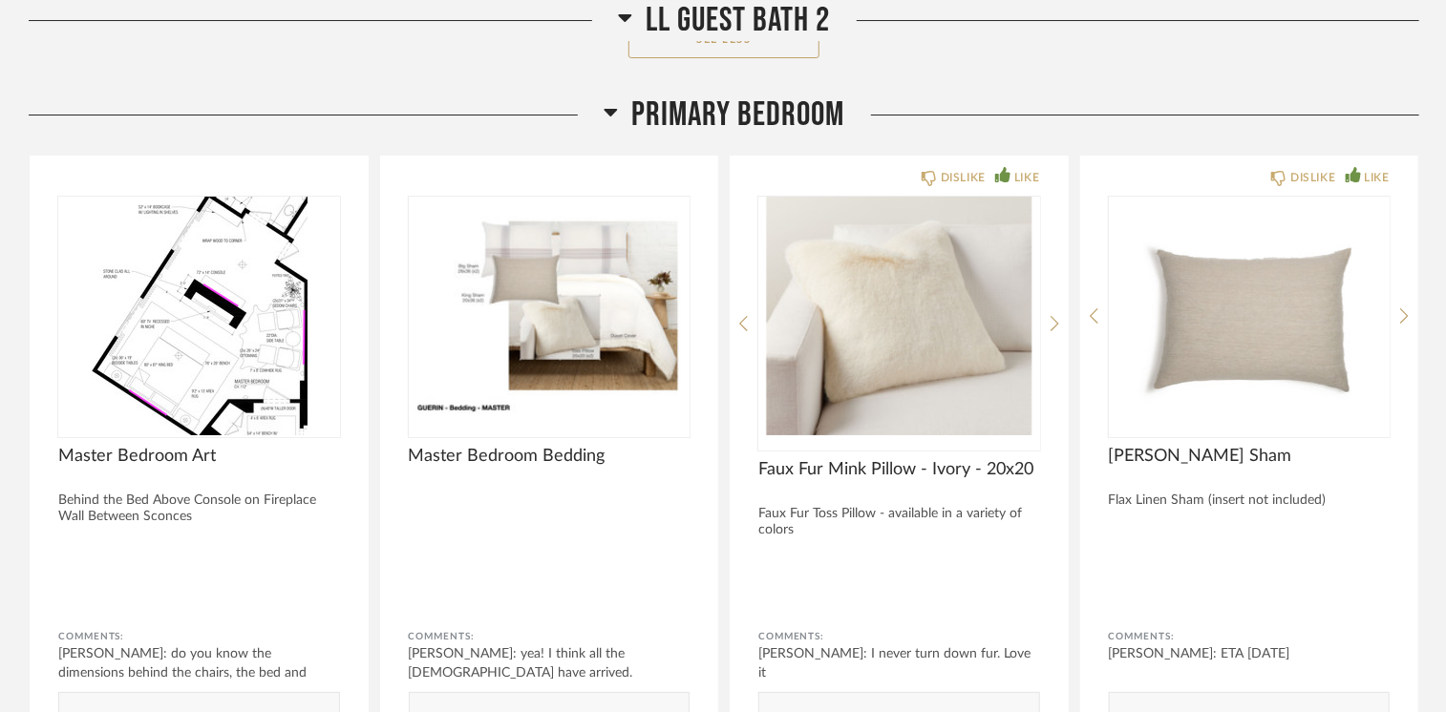
scroll to position [29028, 0]
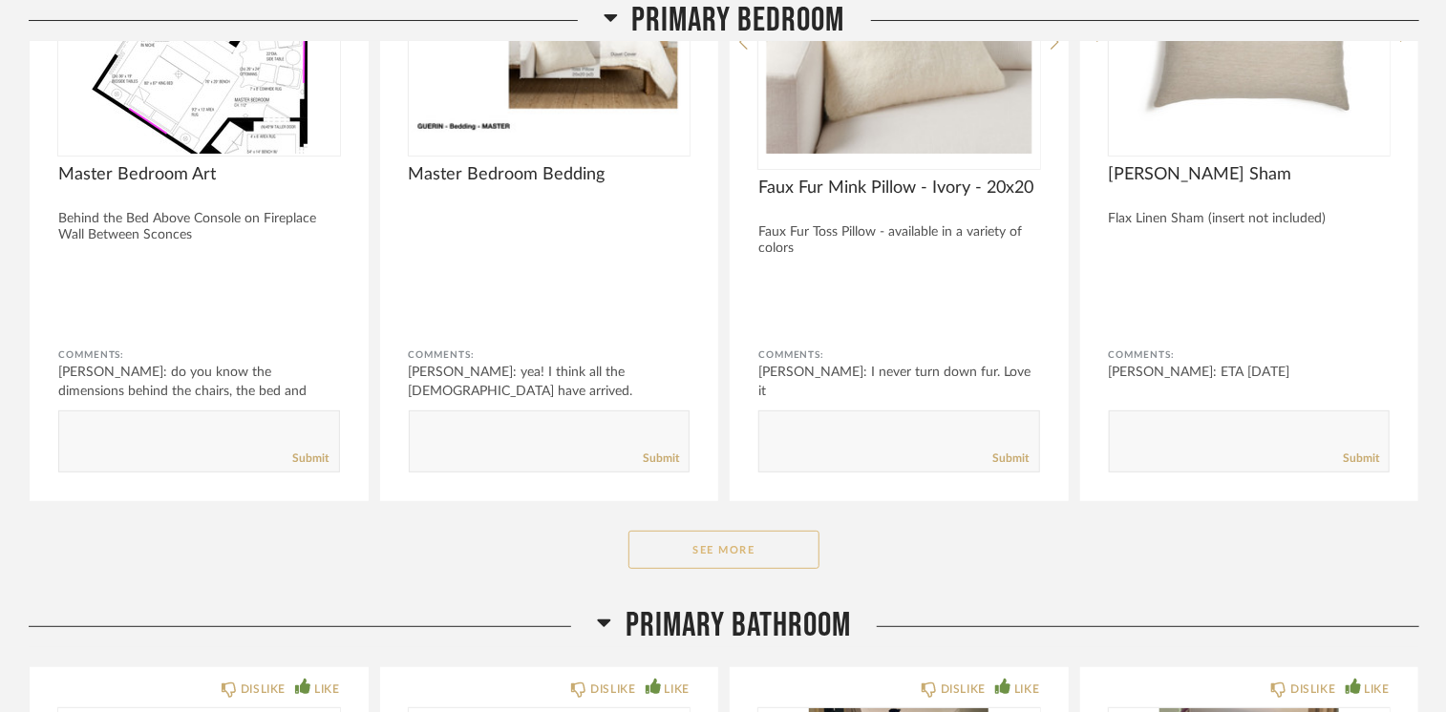
click at [740, 531] on button "See More" at bounding box center [723, 550] width 191 height 38
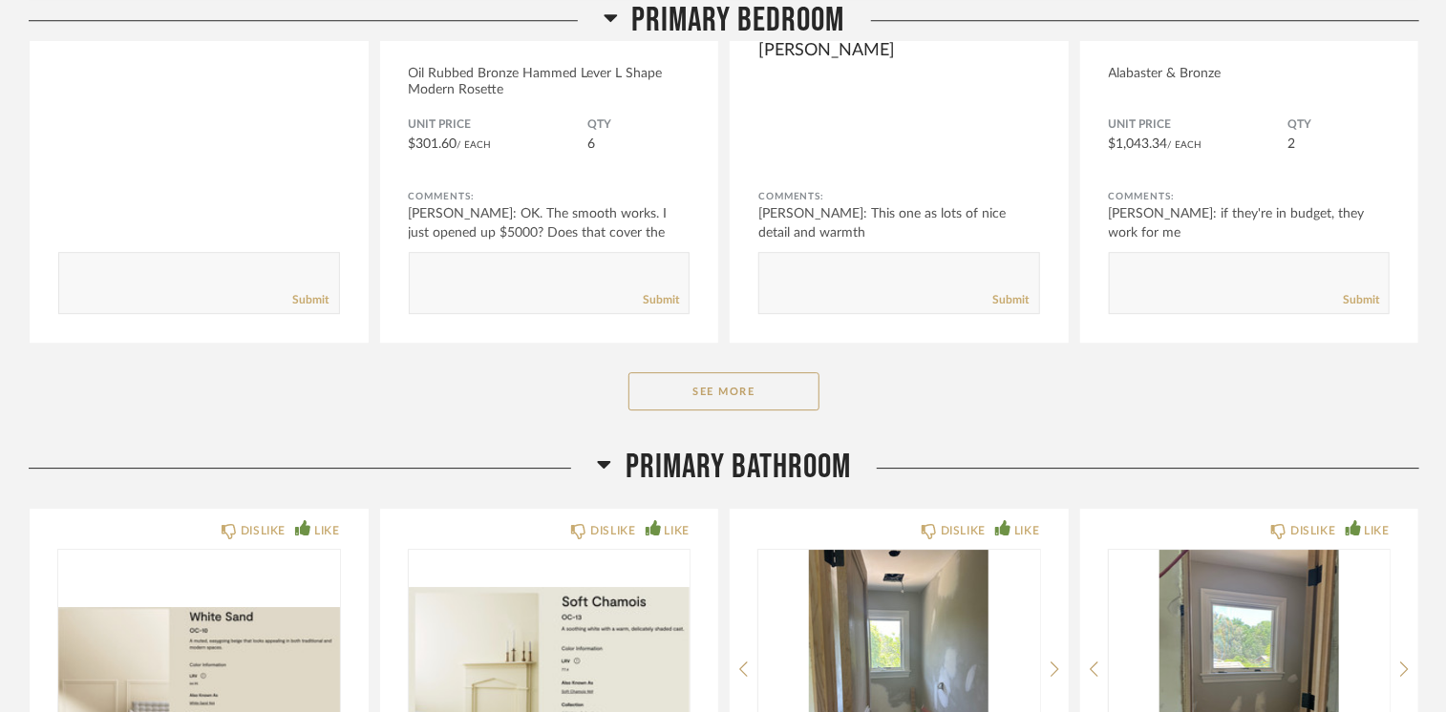
scroll to position [31702, 0]
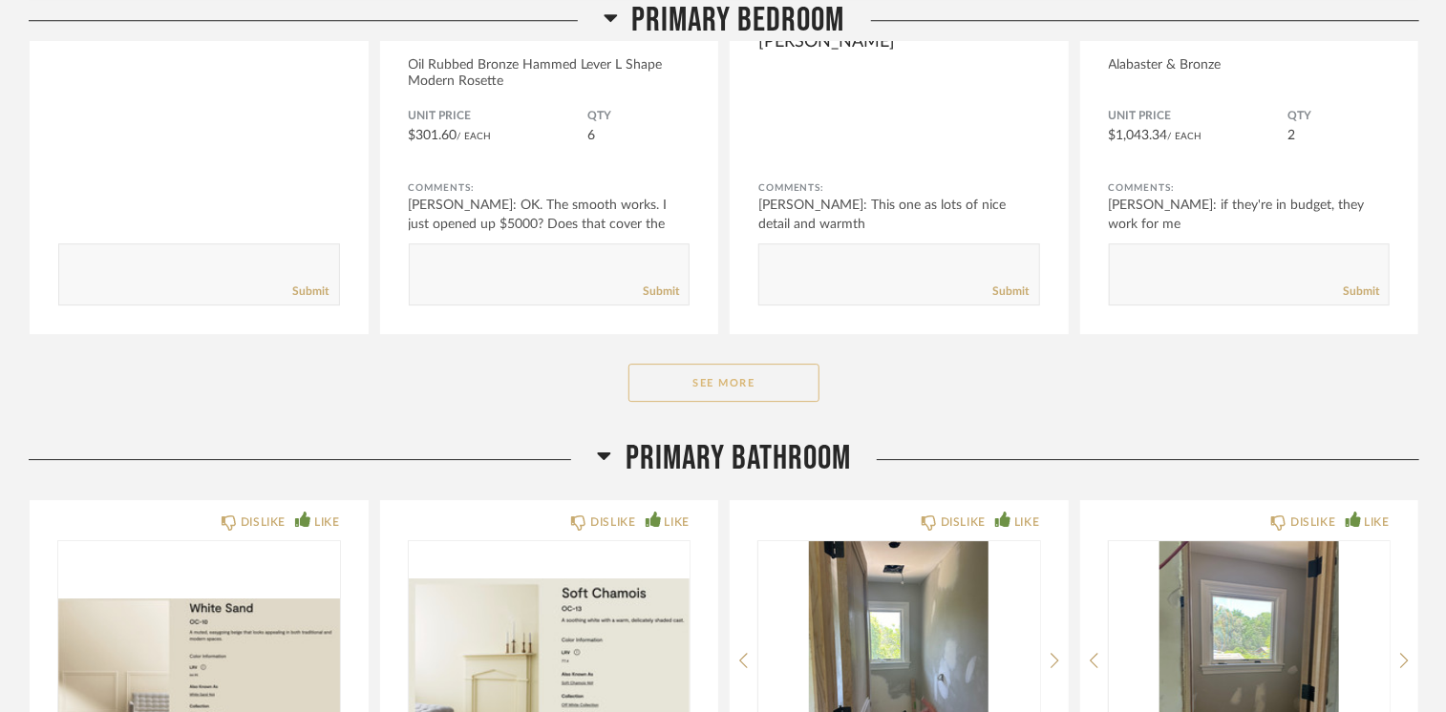
click at [803, 364] on button "See More" at bounding box center [723, 383] width 191 height 38
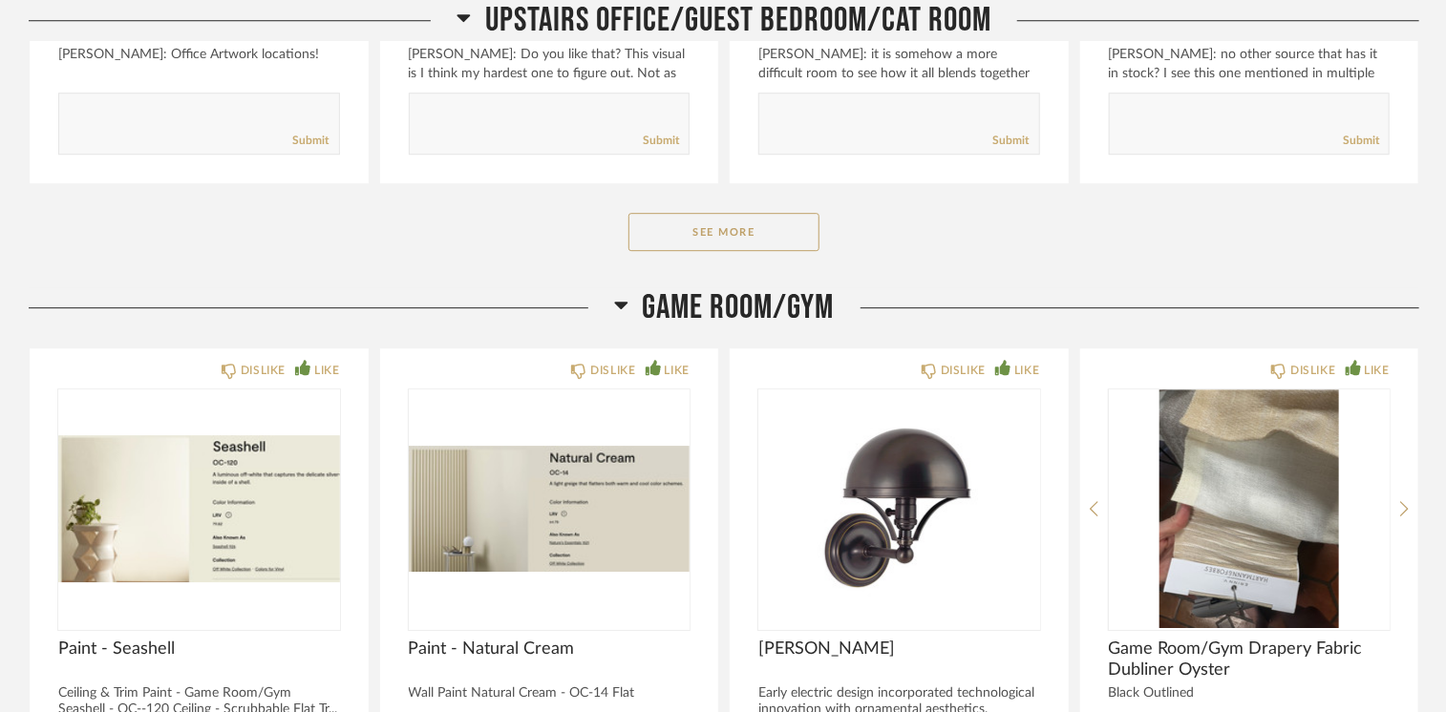
scroll to position [35903, 0]
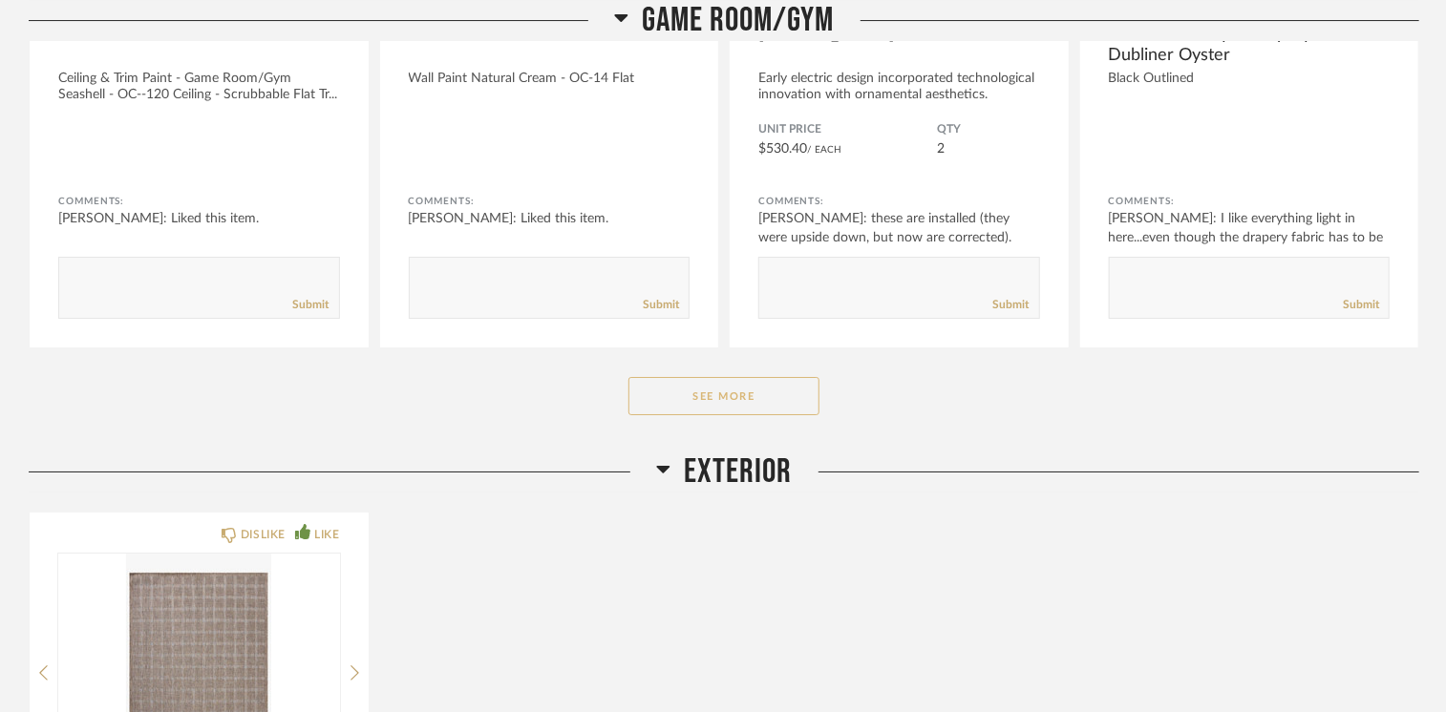
click at [711, 377] on button "See More" at bounding box center [723, 396] width 191 height 38
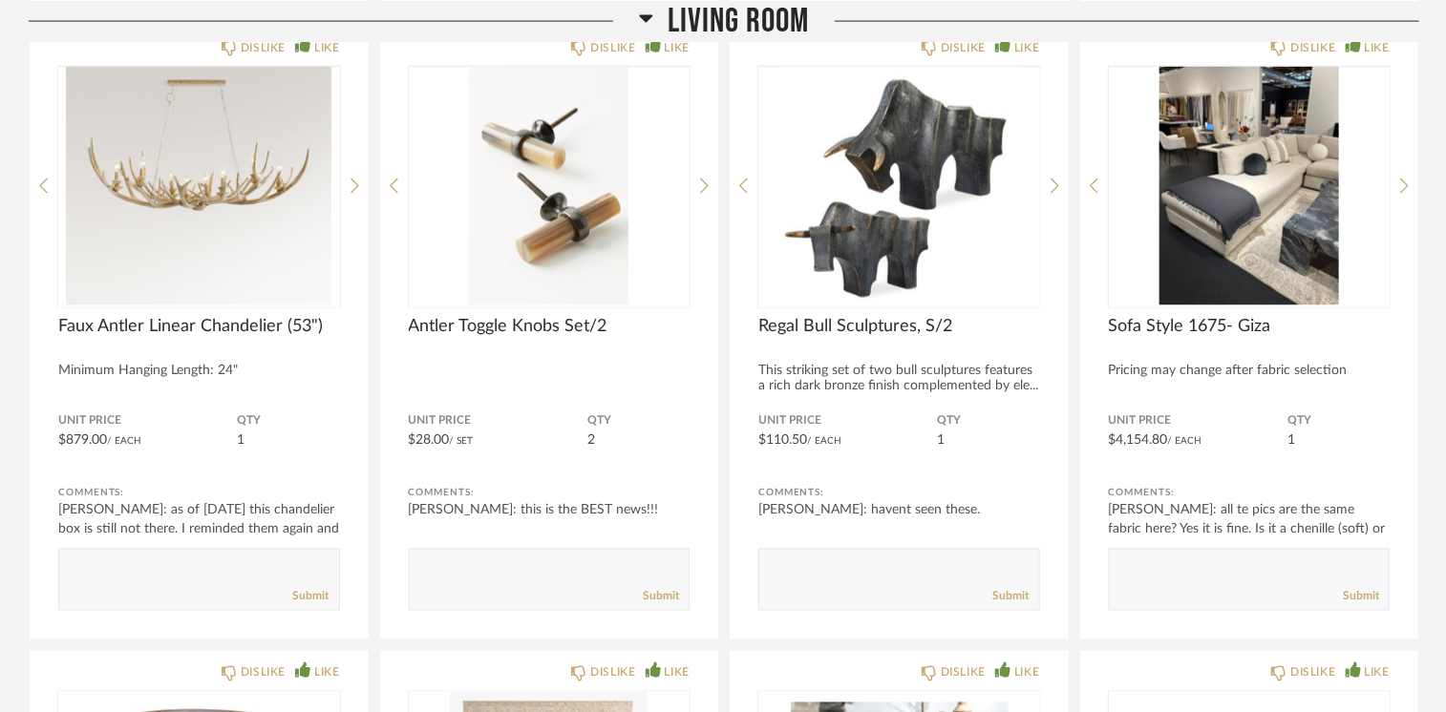
scroll to position [0, 0]
